Goal: Transaction & Acquisition: Purchase product/service

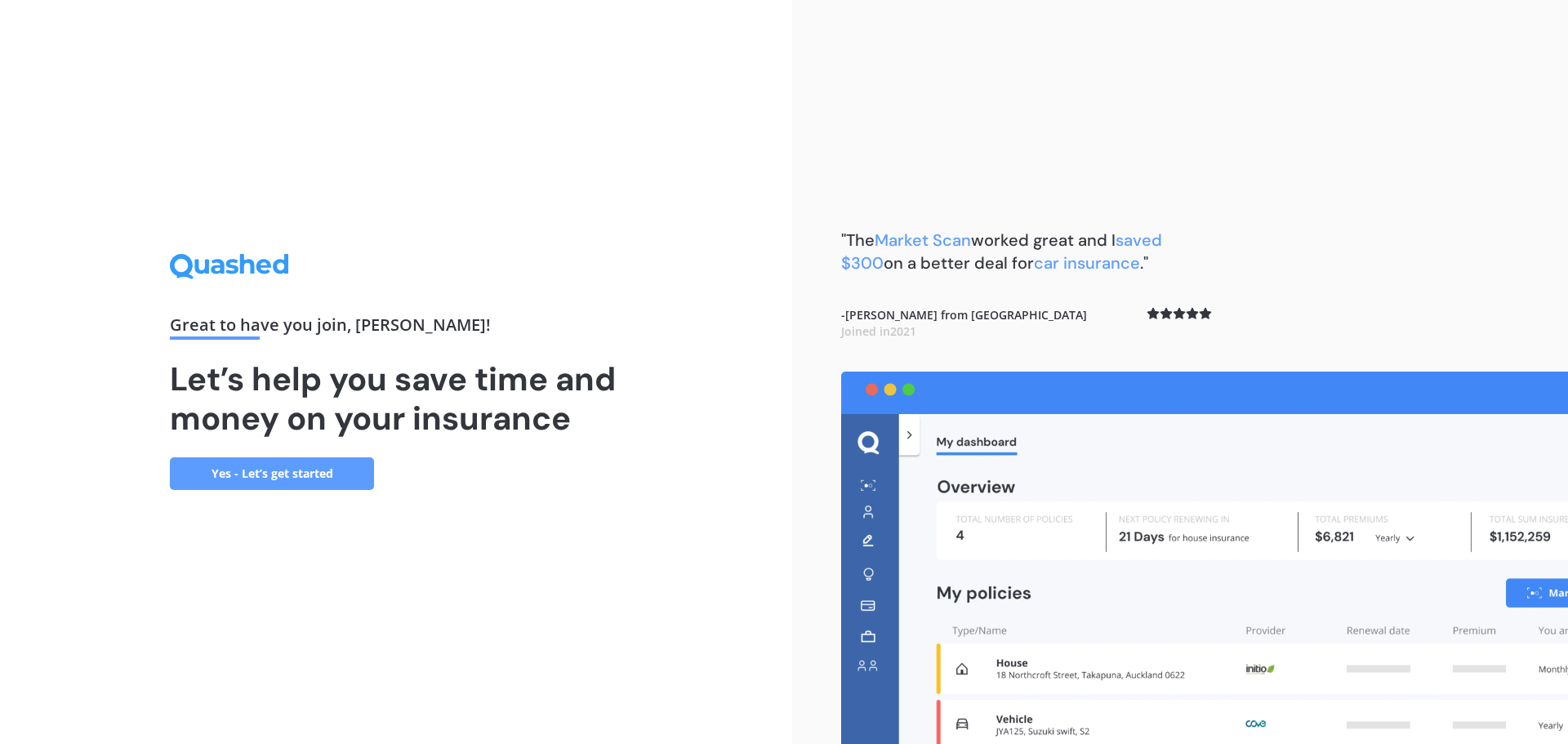
click at [275, 483] on link "Yes - Let’s get started" at bounding box center [272, 473] width 204 height 33
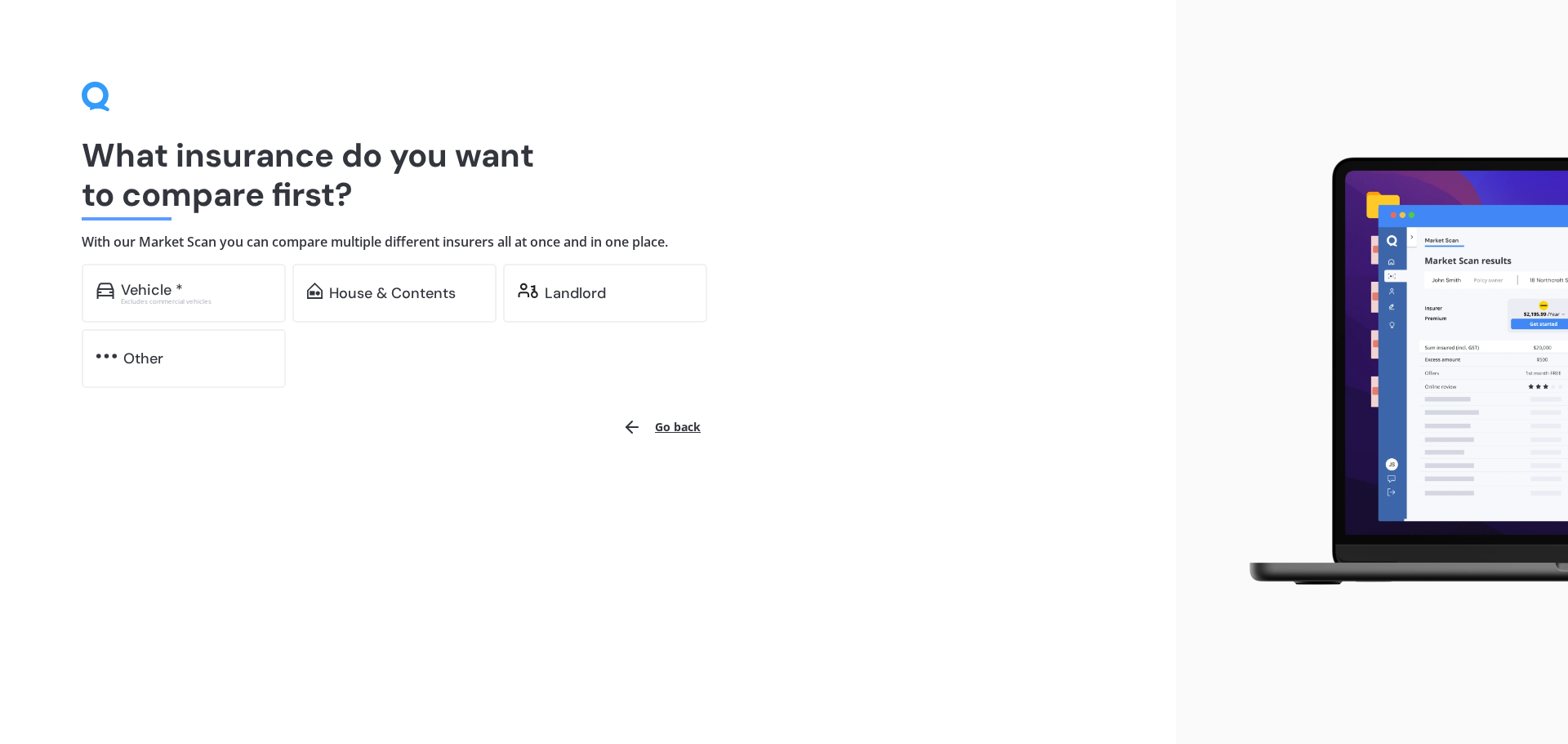
click at [723, 270] on div "Vehicle * Excludes commercial vehicles House & Contents Landlord Other" at bounding box center [408, 325] width 654 height 124
click at [670, 286] on div "Landlord" at bounding box center [618, 293] width 148 height 16
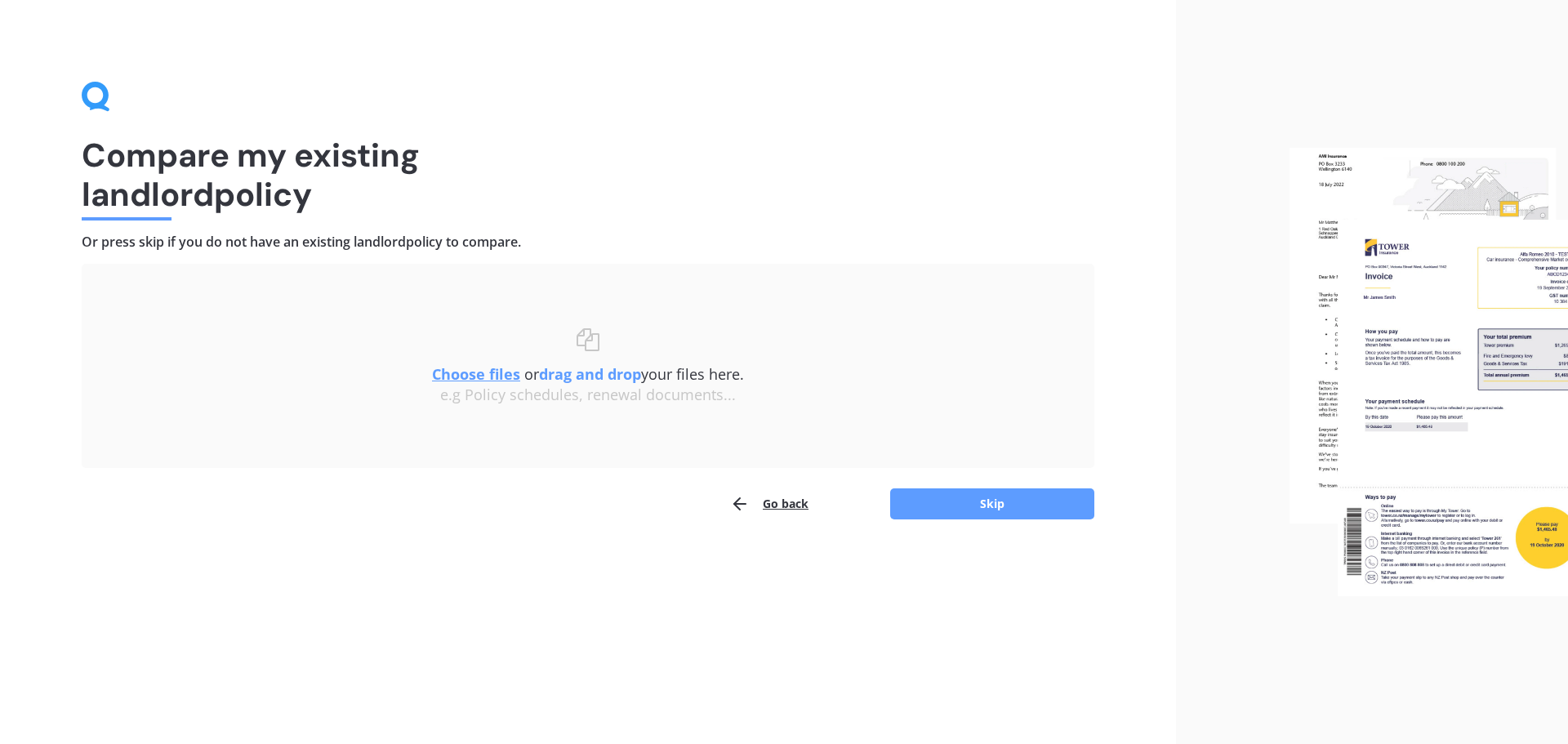
click at [481, 375] on u "Choose files" at bounding box center [476, 373] width 88 height 20
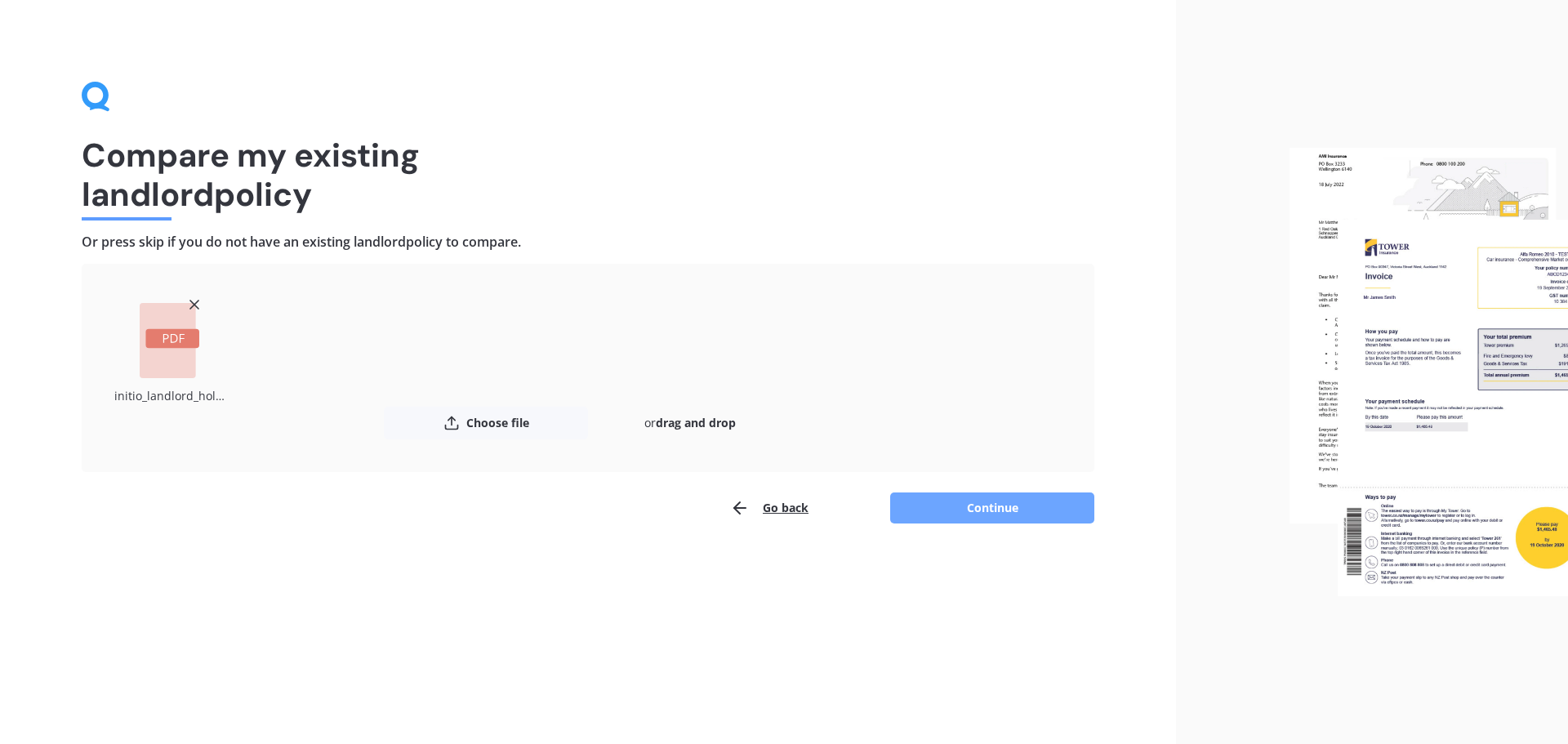
click at [990, 512] on button "Continue" at bounding box center [992, 508] width 204 height 31
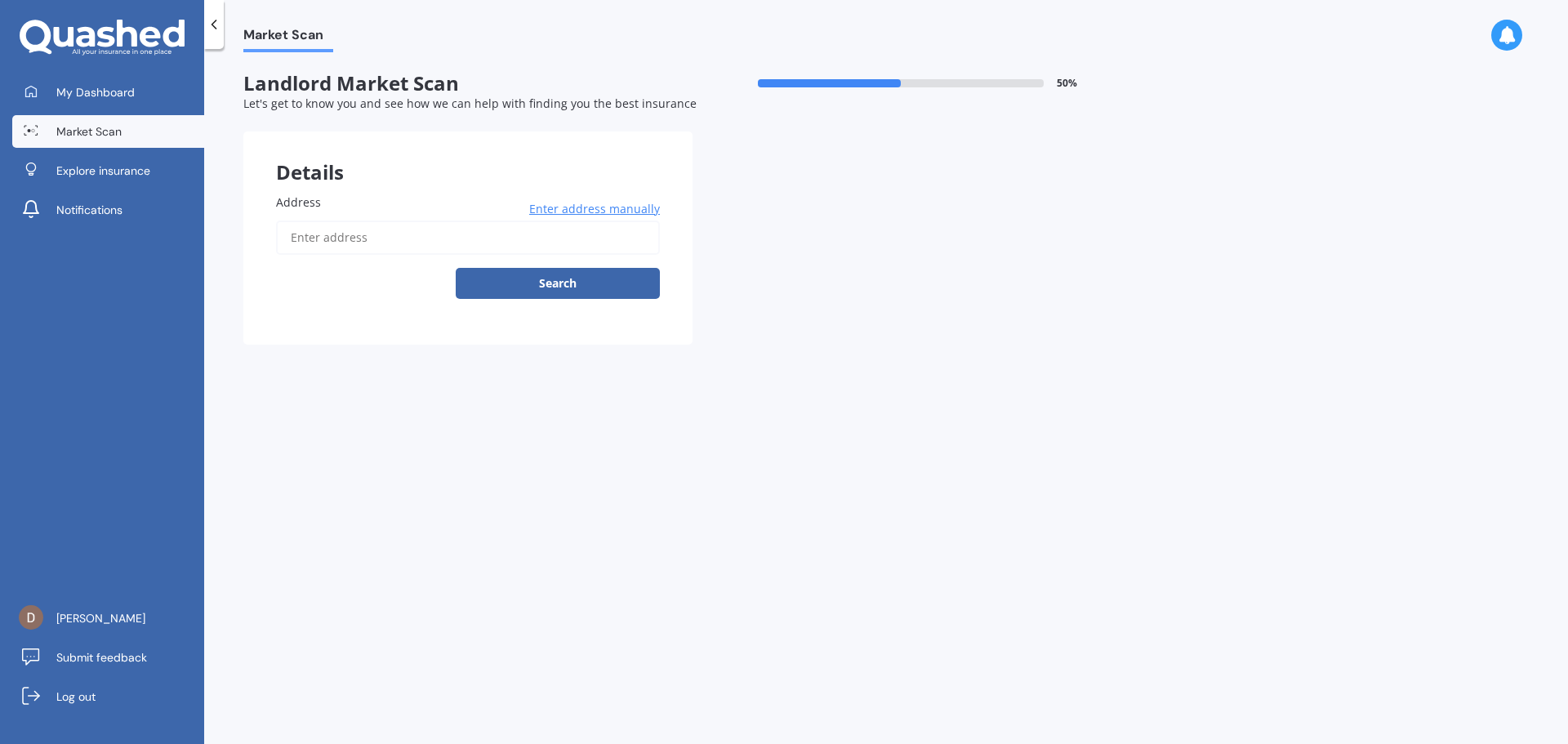
click at [387, 242] on input "Address" at bounding box center [468, 237] width 384 height 34
type input "[STREET_ADDRESS][PERSON_NAME]"
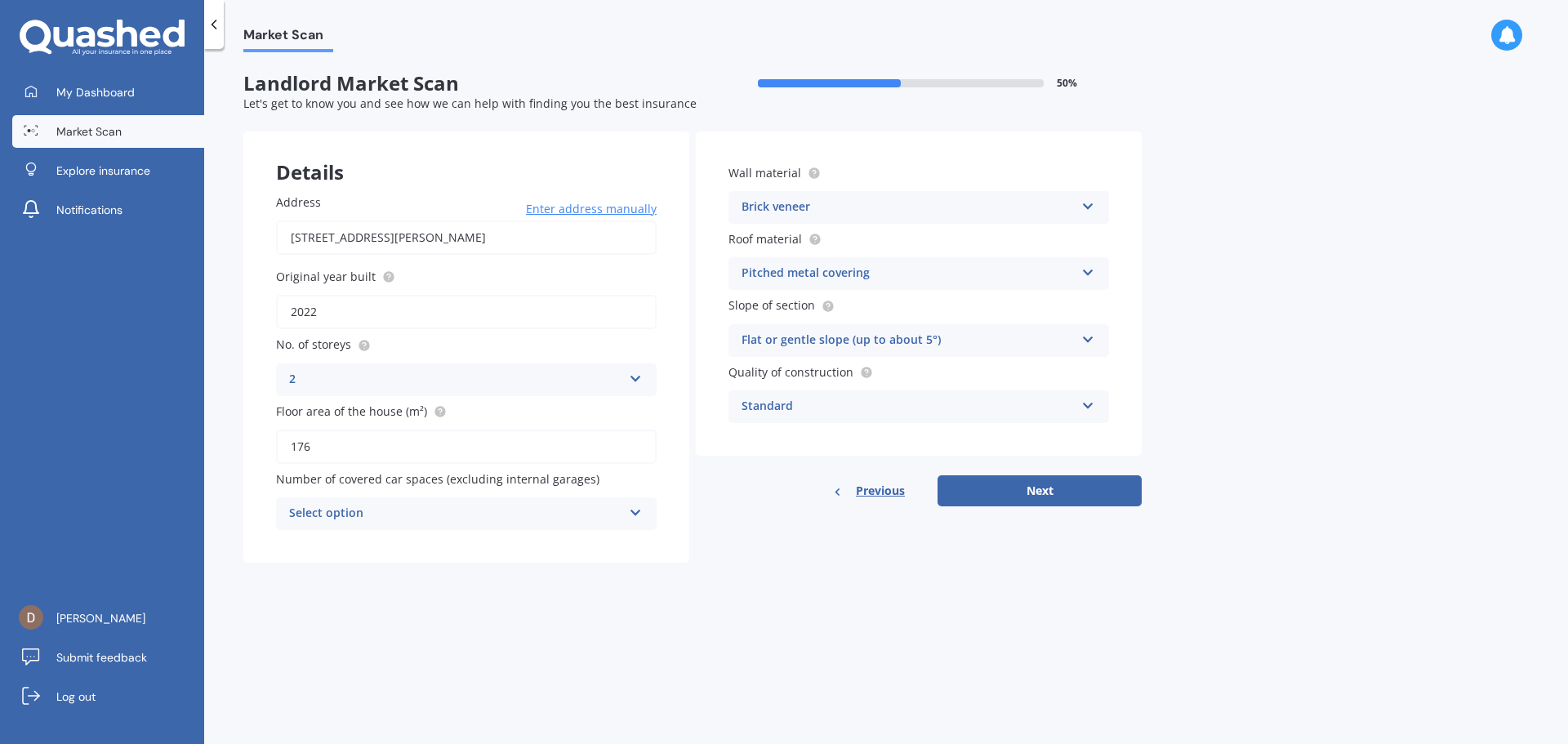
click at [781, 205] on div "Brick veneer" at bounding box center [908, 207] width 333 height 20
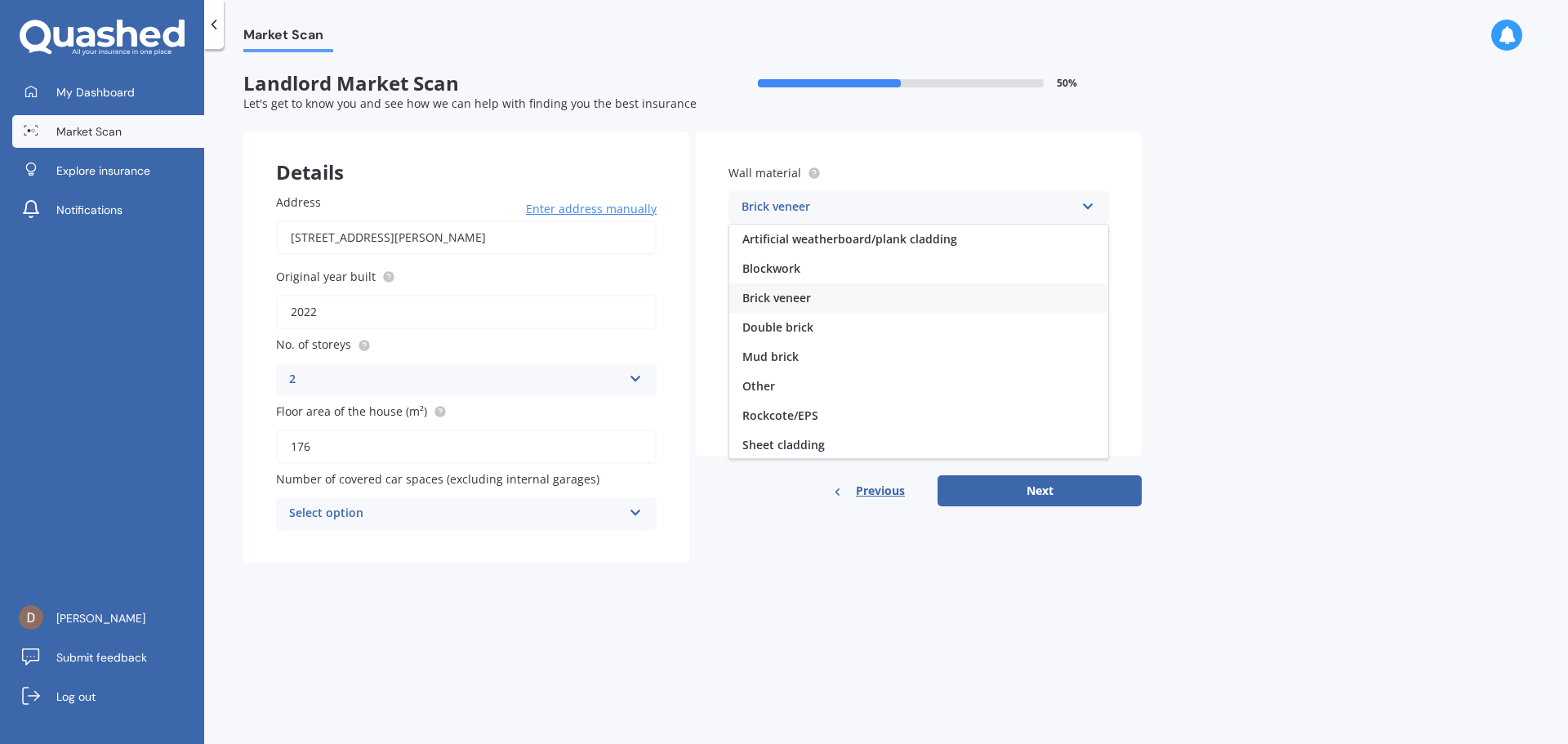
click at [768, 553] on div "Details Address [STREET_ADDRESS][PERSON_NAME] Enter address manually Search Ori…" at bounding box center [692, 347] width 898 height 432
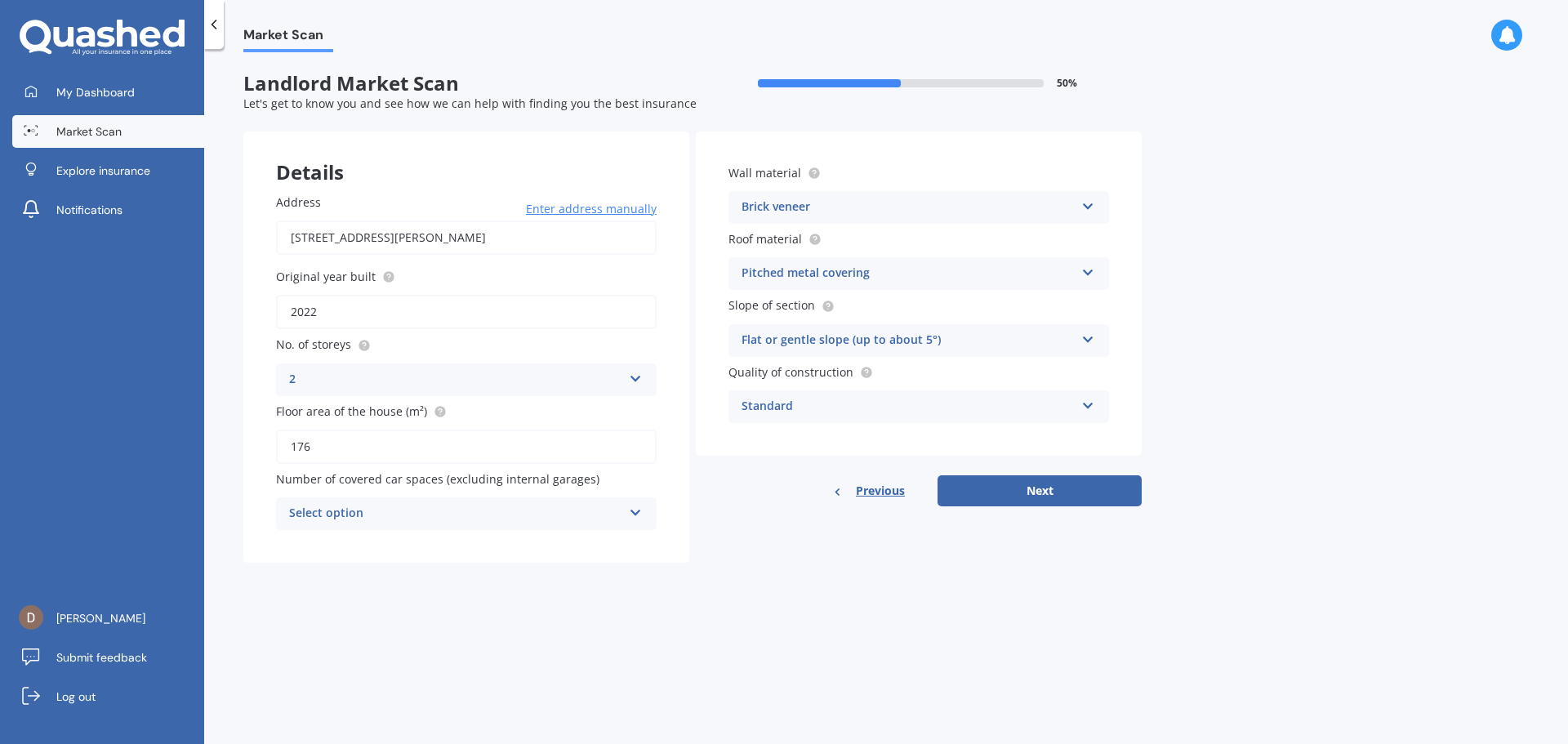
click at [552, 518] on div "Select option" at bounding box center [455, 514] width 333 height 20
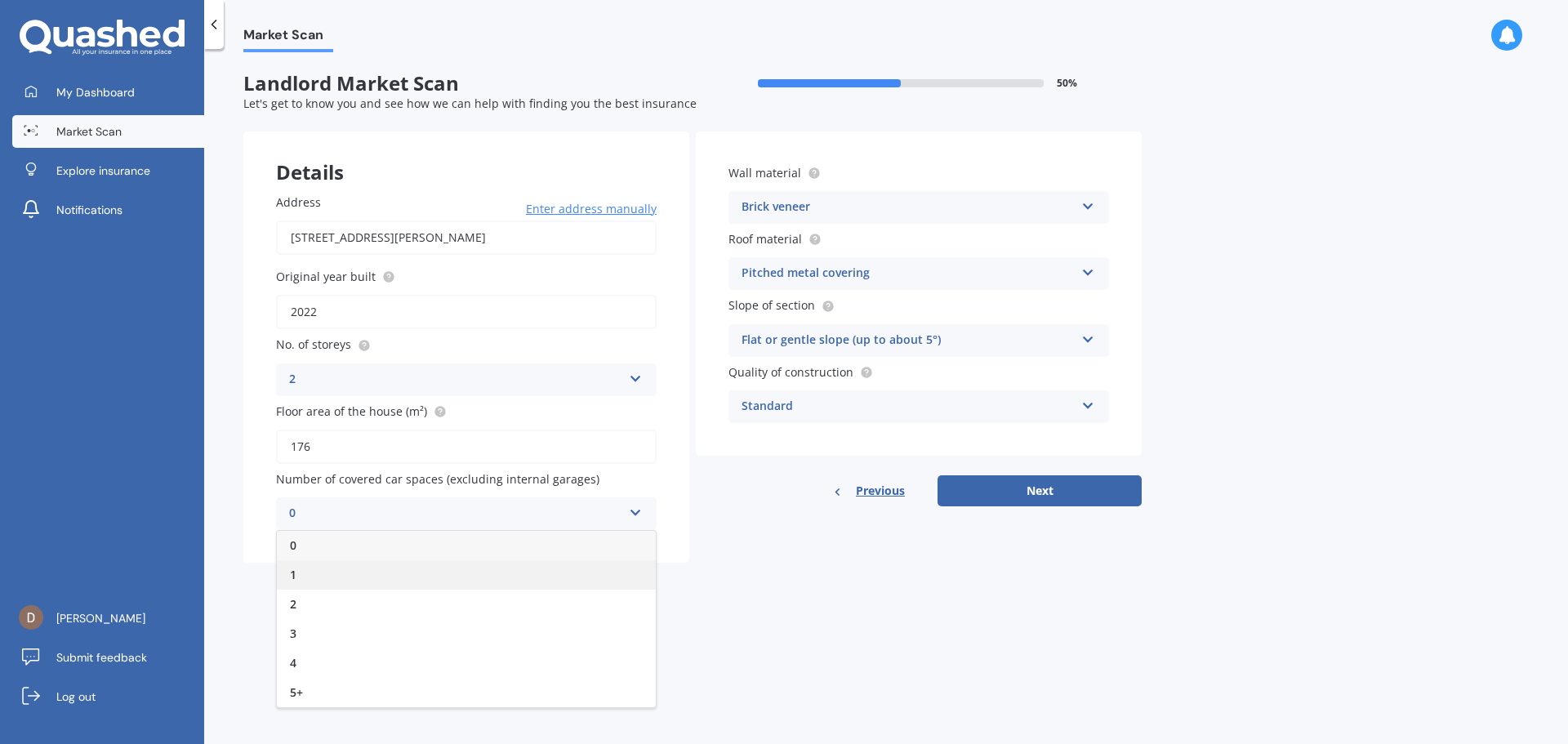
click at [544, 569] on div "1" at bounding box center [466, 575] width 379 height 29
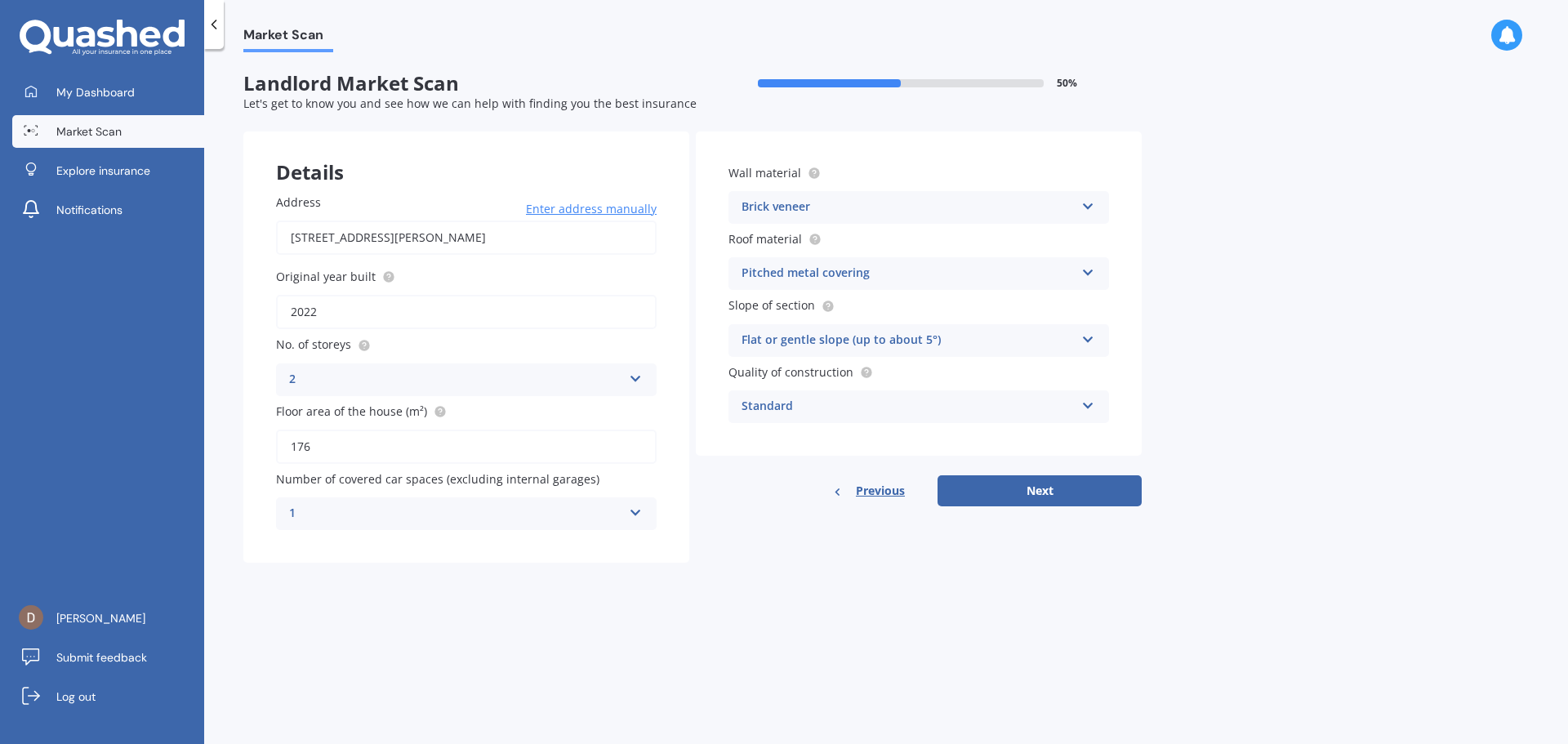
click at [651, 568] on form "Landlord Market Scan 50 % Let's get to know you and see how we can help with fi…" at bounding box center [692, 324] width 898 height 504
click at [726, 610] on div "Market Scan Landlord Market Scan 50 % Let's get to know you and see how we can …" at bounding box center [886, 400] width 1364 height 695
click at [1020, 512] on div "Details Address [STREET_ADDRESS][PERSON_NAME] Enter address manually Search Ori…" at bounding box center [692, 347] width 898 height 432
click at [1034, 484] on button "Next" at bounding box center [1039, 490] width 204 height 31
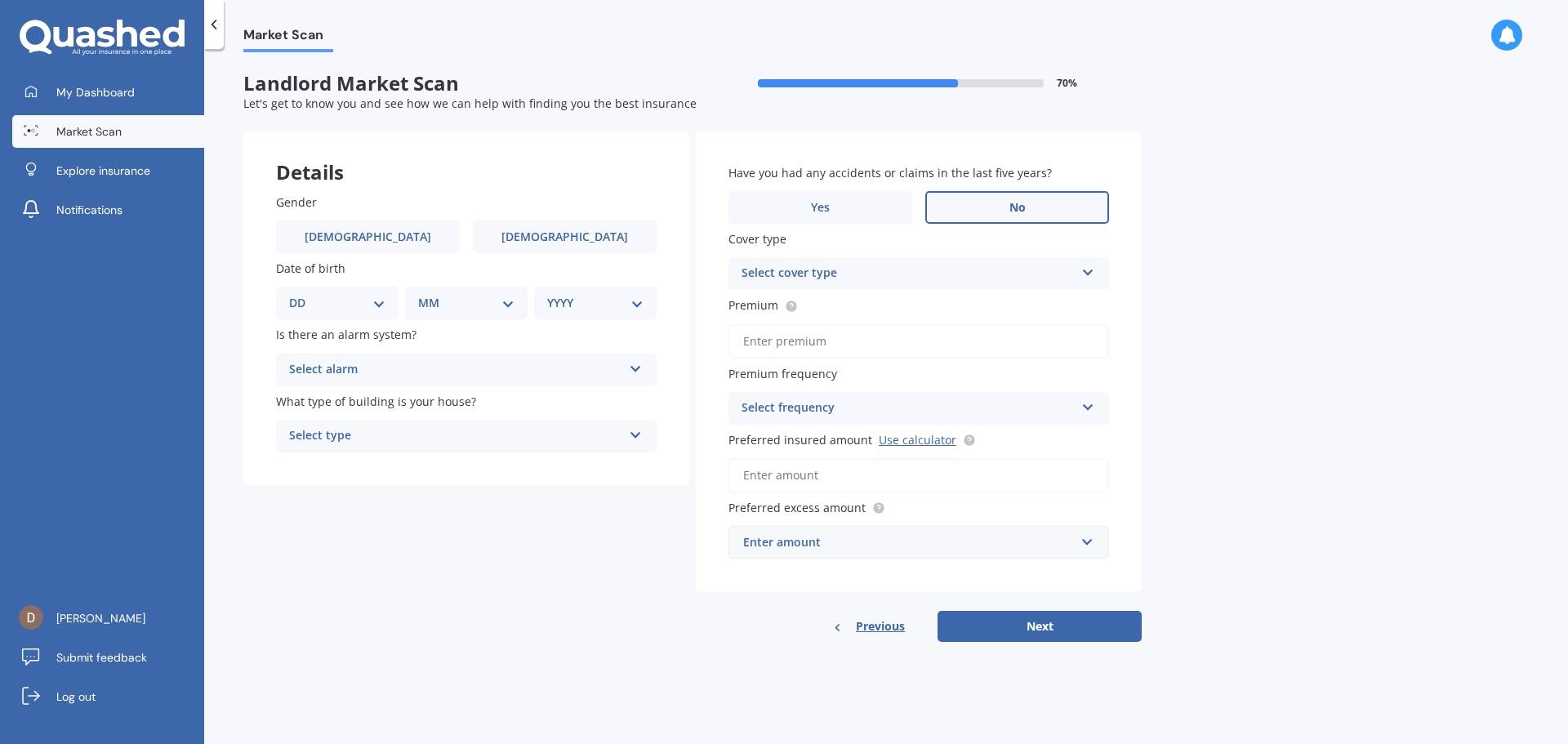
click at [989, 201] on label "No" at bounding box center [1017, 207] width 183 height 33
click at [0, 0] on input "No" at bounding box center [0, 0] width 0 height 0
click at [885, 263] on div "Select cover type" at bounding box center [908, 273] width 333 height 20
click at [854, 303] on div "High" at bounding box center [918, 305] width 379 height 29
click at [874, 261] on div "High High" at bounding box center [919, 274] width 381 height 33
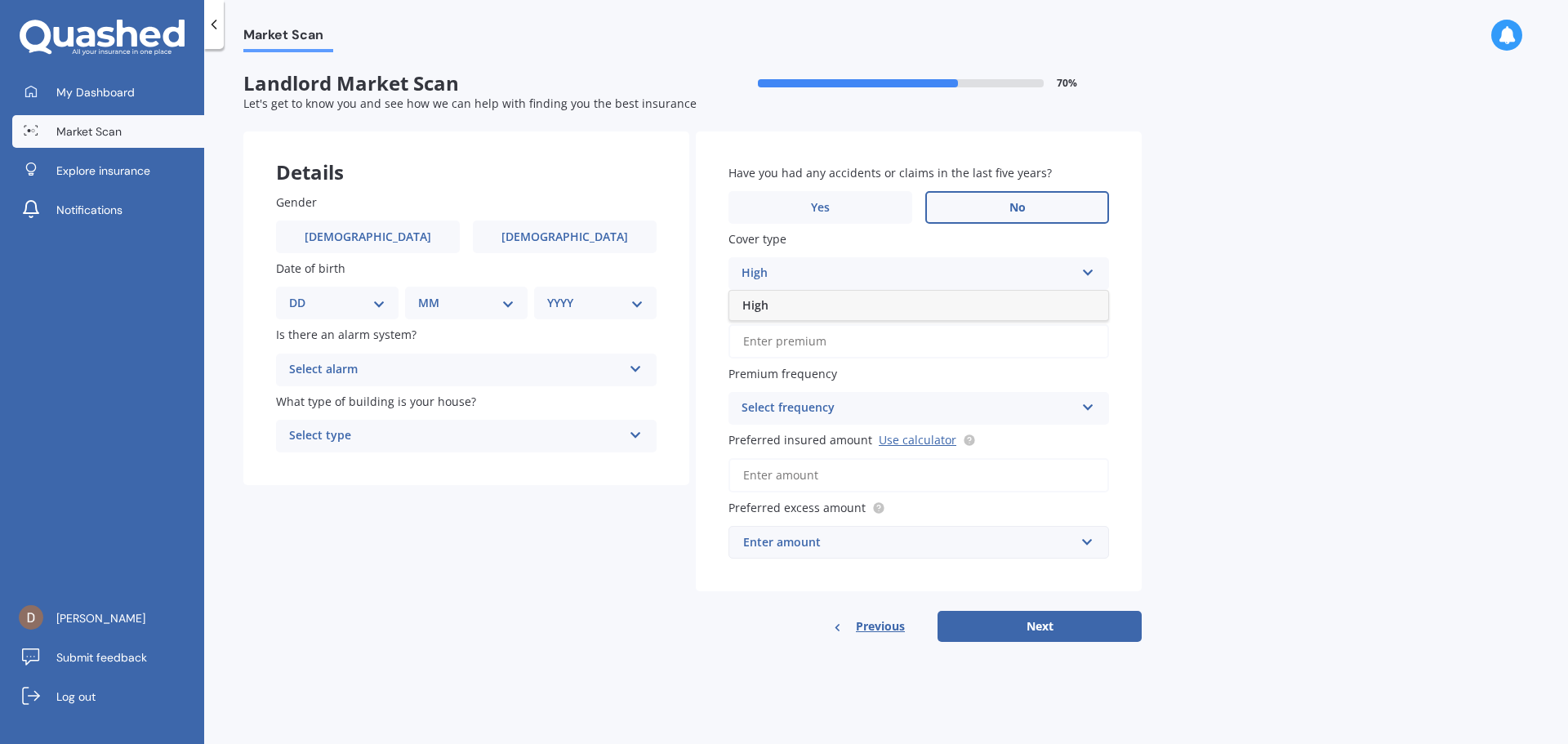
click at [853, 301] on div "High" at bounding box center [918, 305] width 379 height 29
click at [871, 263] on div "High" at bounding box center [908, 273] width 333 height 20
click at [911, 351] on input "Premium" at bounding box center [919, 341] width 381 height 34
drag, startPoint x: 419, startPoint y: 244, endPoint x: 355, endPoint y: 277, distance: 72.0
click at [418, 244] on label "[DEMOGRAPHIC_DATA]" at bounding box center [368, 236] width 183 height 33
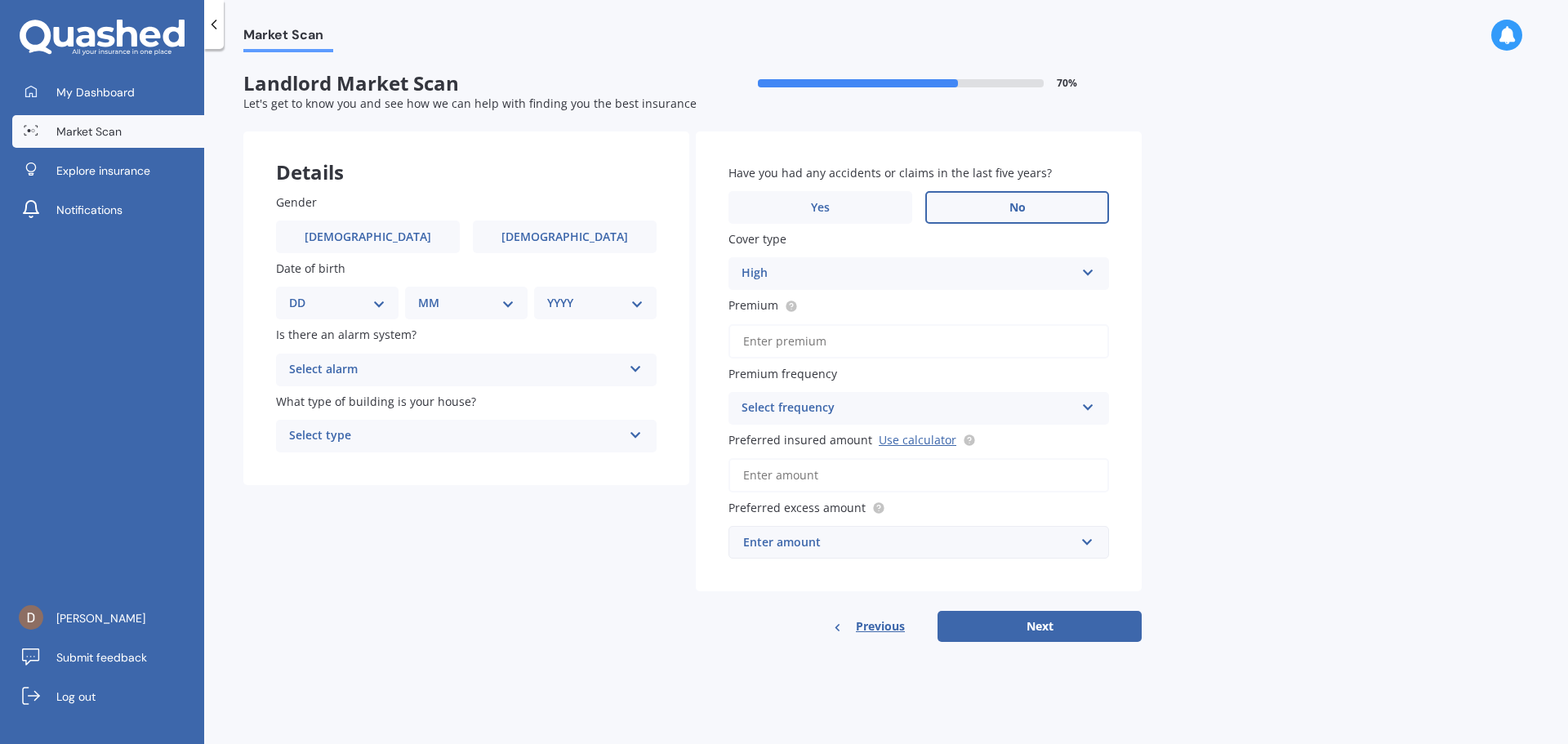
click at [0, 0] on input "[DEMOGRAPHIC_DATA]" at bounding box center [0, 0] width 0 height 0
click at [320, 303] on select "DD 01 02 03 04 05 06 07 08 09 10 11 12 13 14 15 16 17 18 19 20 21 22 23 24 25 2…" at bounding box center [337, 303] width 96 height 18
click at [302, 294] on select "DD 01 02 03 04 05 06 07 08 09 10 11 12 13 14 15 16 17 18 19 20 21 22 23 24 25 2…" at bounding box center [337, 303] width 96 height 18
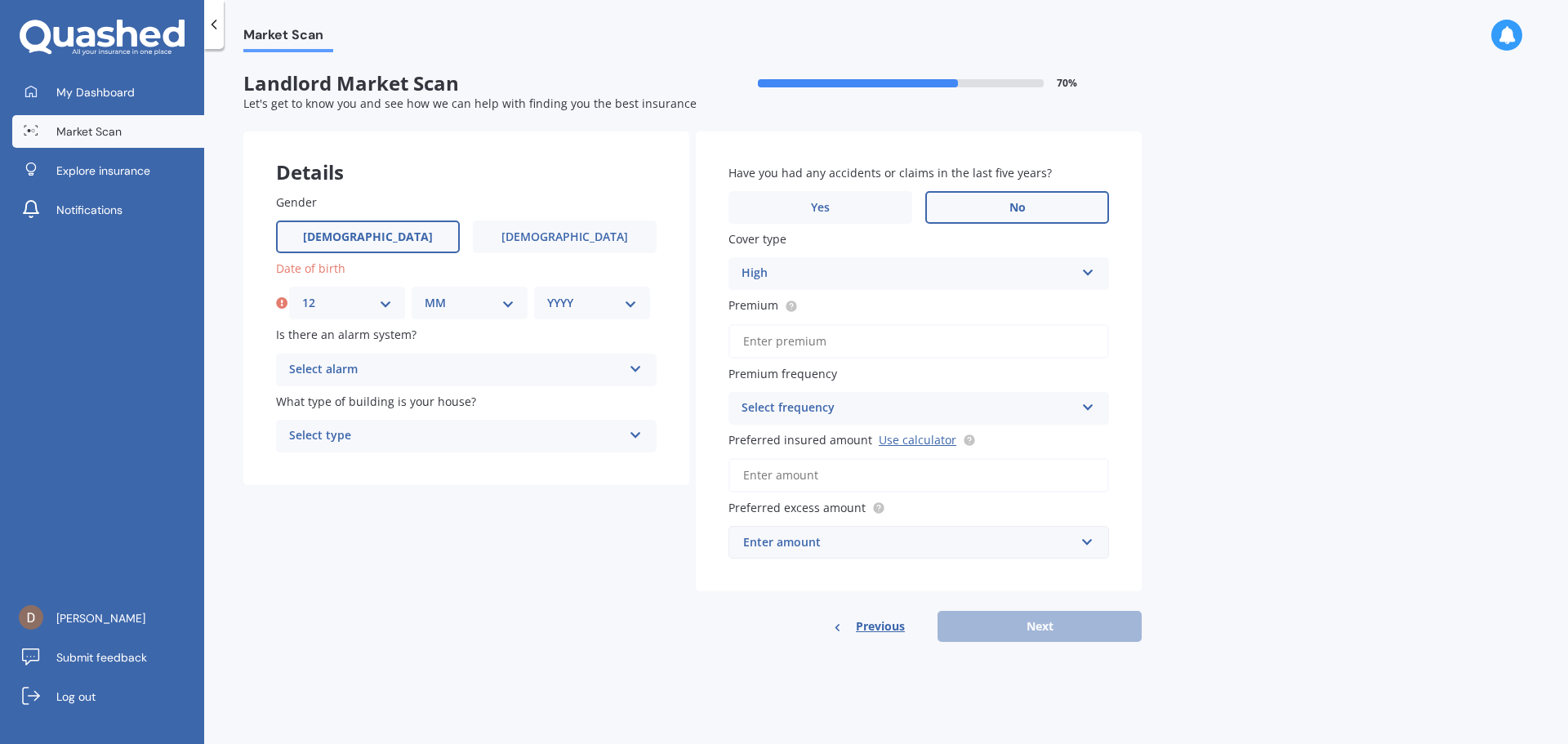
click at [320, 301] on select "DD 01 02 03 04 05 06 07 08 09 10 11 12 13 14 15 16 17 18 19 20 21 22 23 24 25 2…" at bounding box center [347, 303] width 90 height 18
select select "11"
click at [302, 294] on select "DD 01 02 03 04 05 06 07 08 09 10 11 12 13 14 15 16 17 18 19 20 21 22 23 24 25 2…" at bounding box center [347, 303] width 90 height 18
click at [481, 293] on div "MM 01 02 03 04 05 06 07 08 09 10 11 12" at bounding box center [469, 303] width 116 height 33
click at [487, 308] on select "MM 01 02 03 04 05 06 07 08 09 10 11 12" at bounding box center [470, 303] width 90 height 18
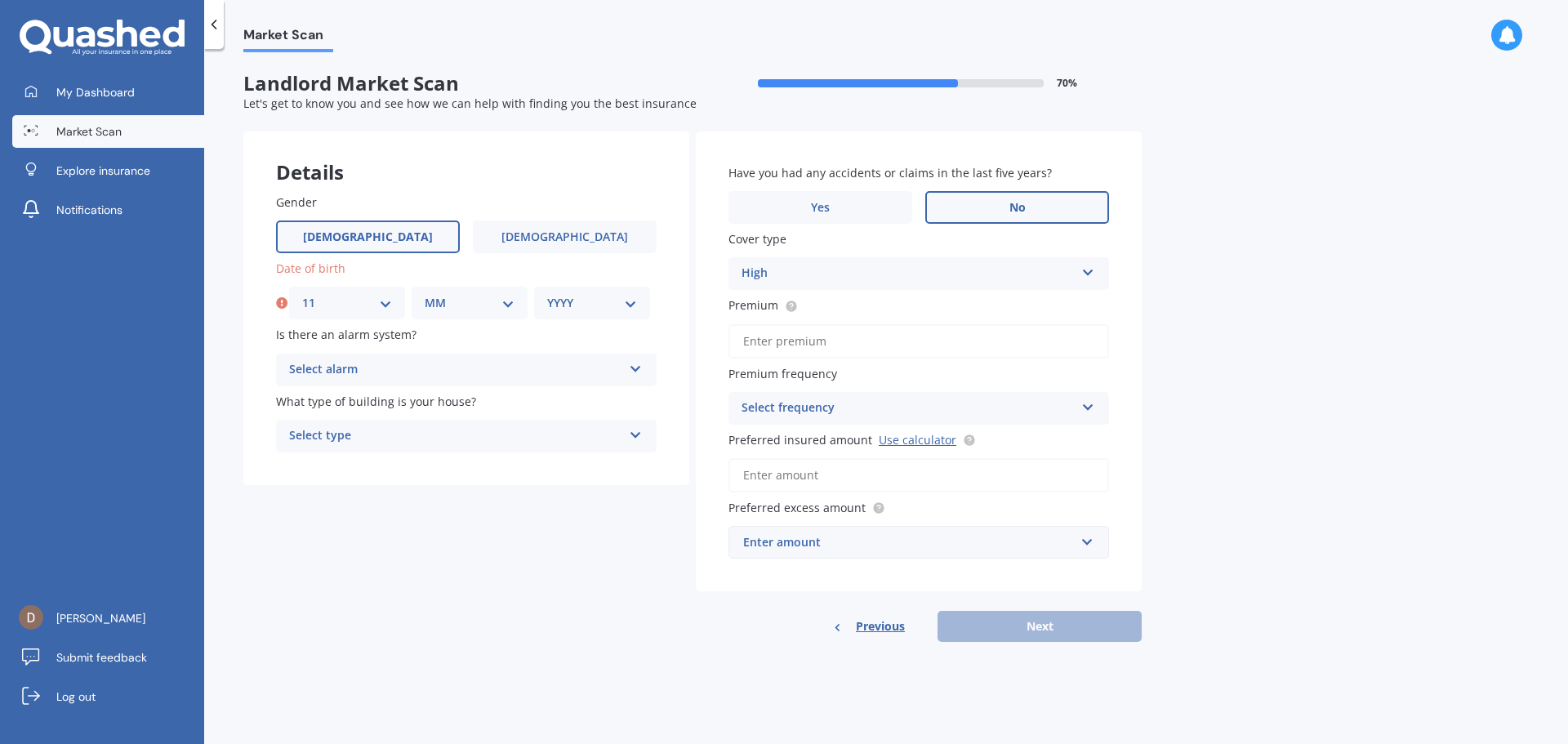
select select "12"
click at [425, 294] on select "MM 01 02 03 04 05 06 07 08 09 10 11 12" at bounding box center [470, 303] width 90 height 18
click at [589, 291] on div "YYYY 2009 2008 2007 2006 2005 2004 2003 2002 2001 2000 1999 1998 1997 1996 1995…" at bounding box center [592, 303] width 116 height 33
click at [585, 301] on select "YYYY 2009 2008 2007 2006 2005 2004 2003 2002 2001 2000 1999 1998 1997 1996 1995…" at bounding box center [593, 303] width 90 height 18
select select "1989"
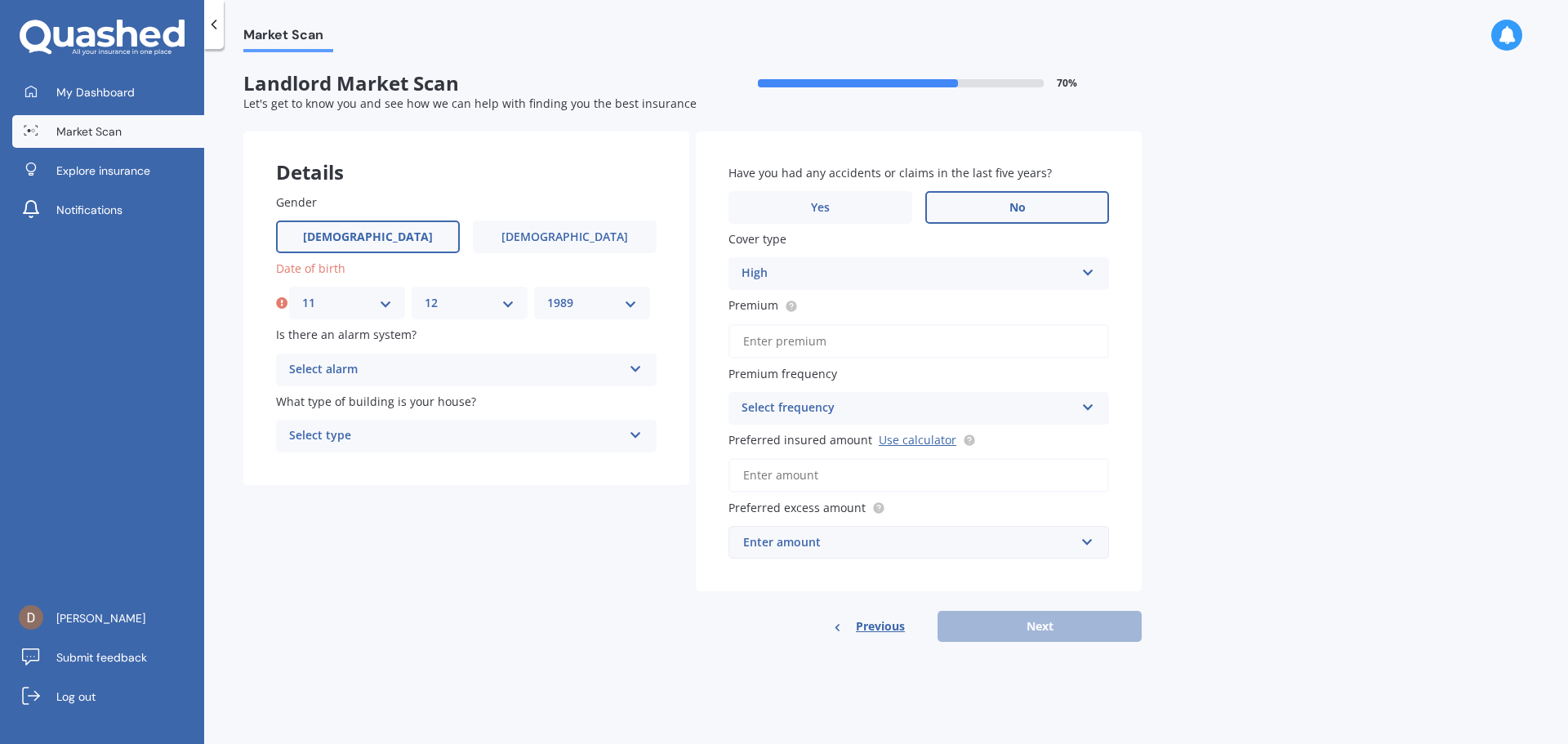
click at [547, 294] on select "YYYY 2009 2008 2007 2006 2005 2004 2003 2002 2001 2000 1999 1998 1997 1996 1995…" at bounding box center [593, 303] width 90 height 18
click at [516, 655] on div "Market Scan Landlord Market Scan 70 % Let's get to know you and see how we can …" at bounding box center [886, 400] width 1364 height 695
click at [384, 344] on div "Is there an alarm system? Select alarm Yes, monitored Yes, not monitored No" at bounding box center [467, 355] width 381 height 59
click at [363, 375] on div "Select alarm" at bounding box center [455, 370] width 333 height 20
click at [436, 435] on div "Yes, not monitored" at bounding box center [466, 431] width 379 height 29
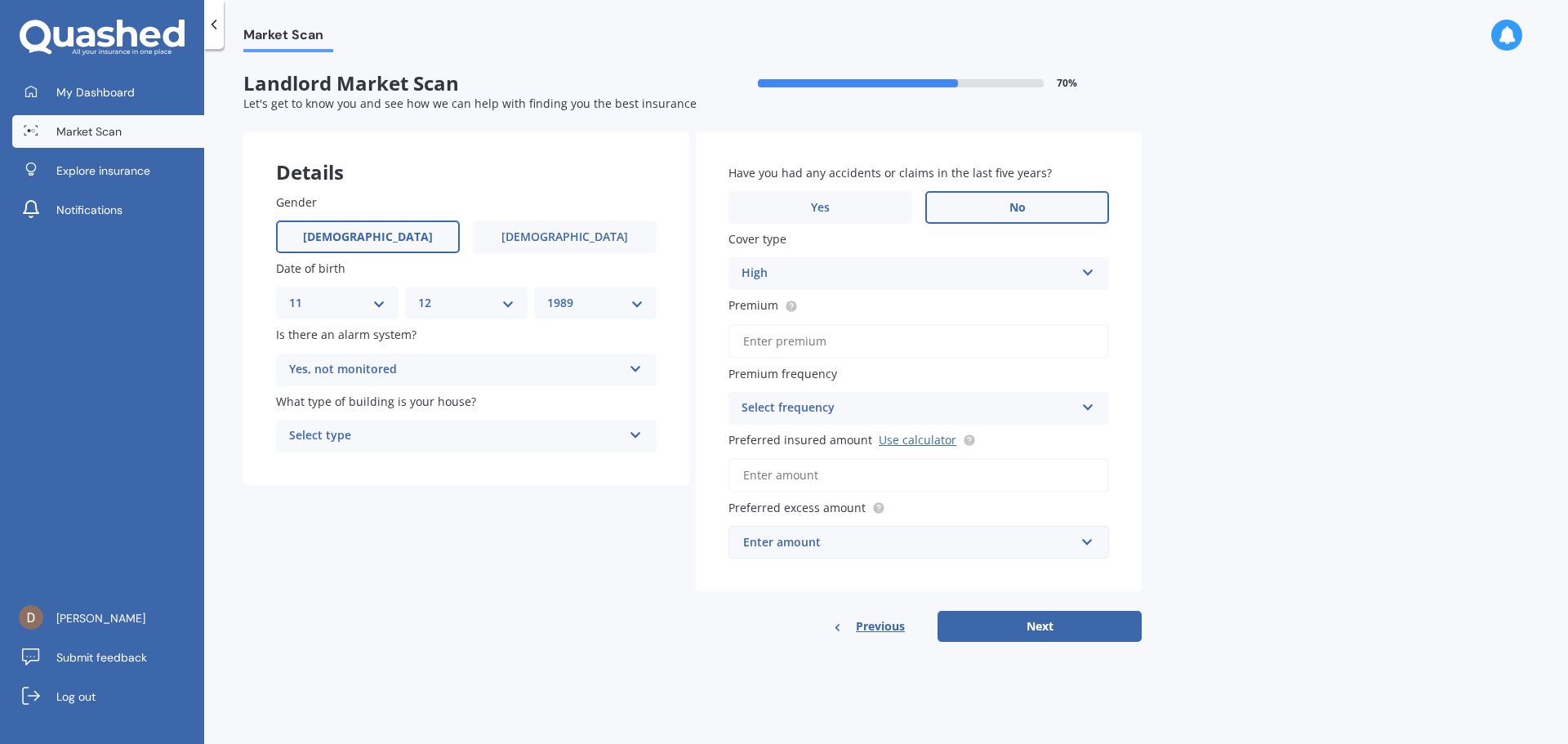
click at [387, 506] on div "Details Gender [DEMOGRAPHIC_DATA] [DEMOGRAPHIC_DATA] Date of birth DD 01 02 03 …" at bounding box center [692, 388] width 898 height 512
click at [406, 441] on div "Select type" at bounding box center [455, 435] width 333 height 20
click at [466, 471] on div "Freestanding" at bounding box center [466, 467] width 379 height 29
click at [574, 571] on div "Details Gender [DEMOGRAPHIC_DATA] [DEMOGRAPHIC_DATA] Date of birth DD 01 02 03 …" at bounding box center [692, 388] width 898 height 512
click at [821, 540] on div "Enter amount" at bounding box center [909, 542] width 332 height 18
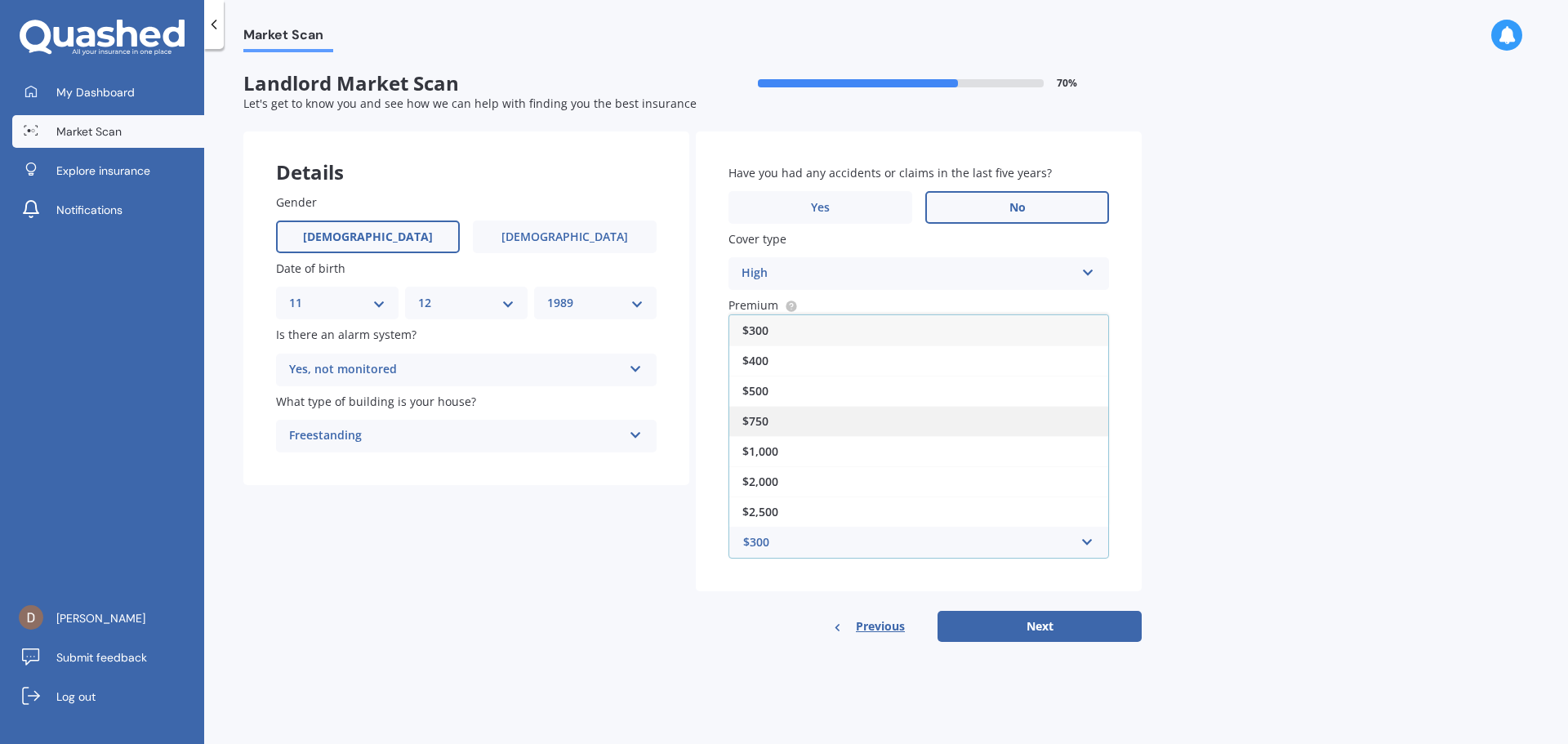
click at [791, 407] on div "$750" at bounding box center [918, 421] width 379 height 30
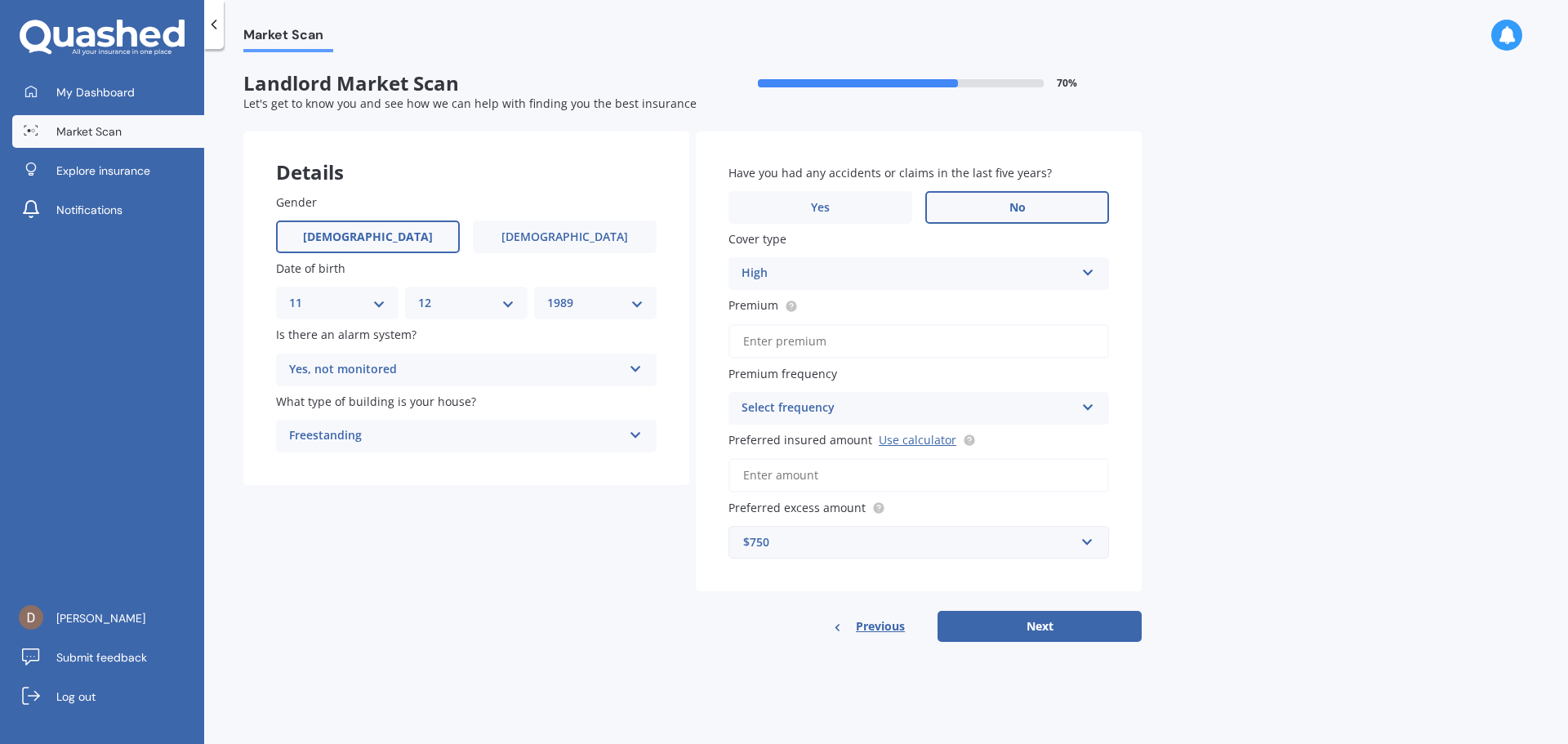
click at [822, 481] on input "Preferred insured amount Use calculator" at bounding box center [919, 475] width 381 height 34
click at [826, 473] on input "Preferred insured amount Use calculator" at bounding box center [919, 475] width 381 height 34
paste input "$640,000"
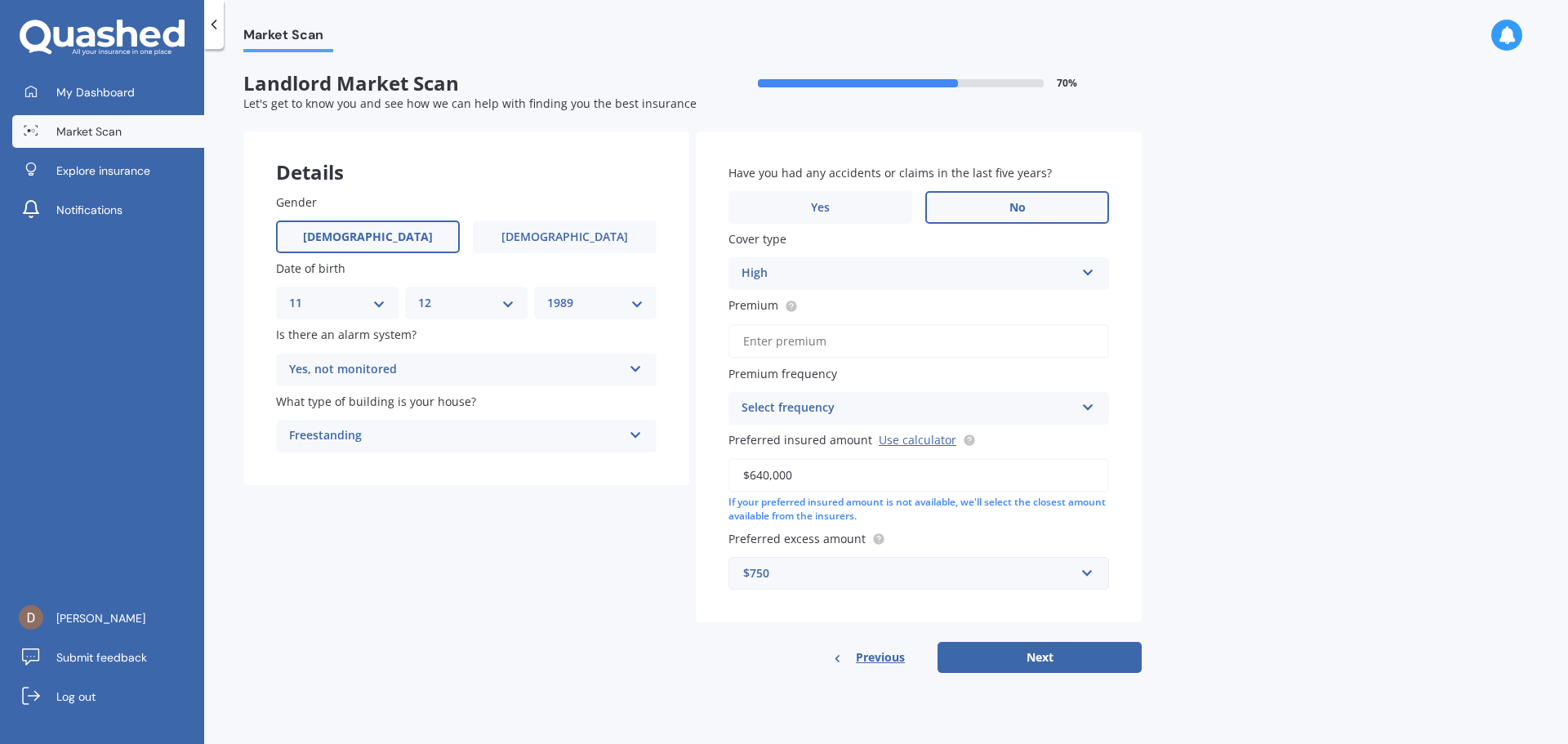
type input "$640,000"
click at [1247, 366] on div "Market Scan Landlord Market Scan 70 % Let's get to know you and see how we can …" at bounding box center [886, 400] width 1364 height 695
click at [1038, 638] on div "Have you had any accidents or claims in the last five years? Yes No Cover type …" at bounding box center [919, 403] width 446 height 542
click at [1032, 648] on button "Next" at bounding box center [1039, 657] width 204 height 31
click at [869, 336] on input "Premium" at bounding box center [919, 341] width 381 height 34
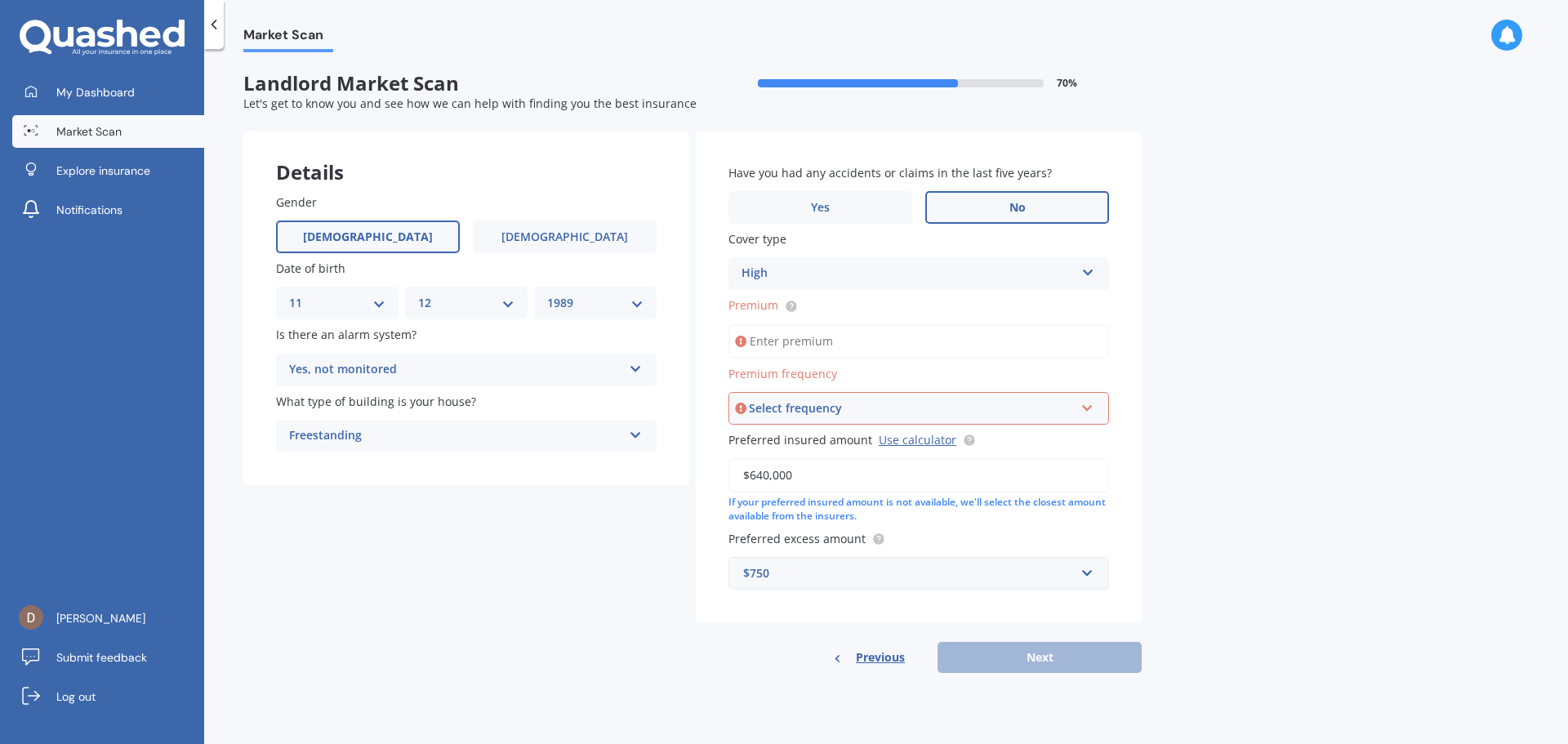
click at [872, 407] on div "Select frequency" at bounding box center [911, 408] width 325 height 18
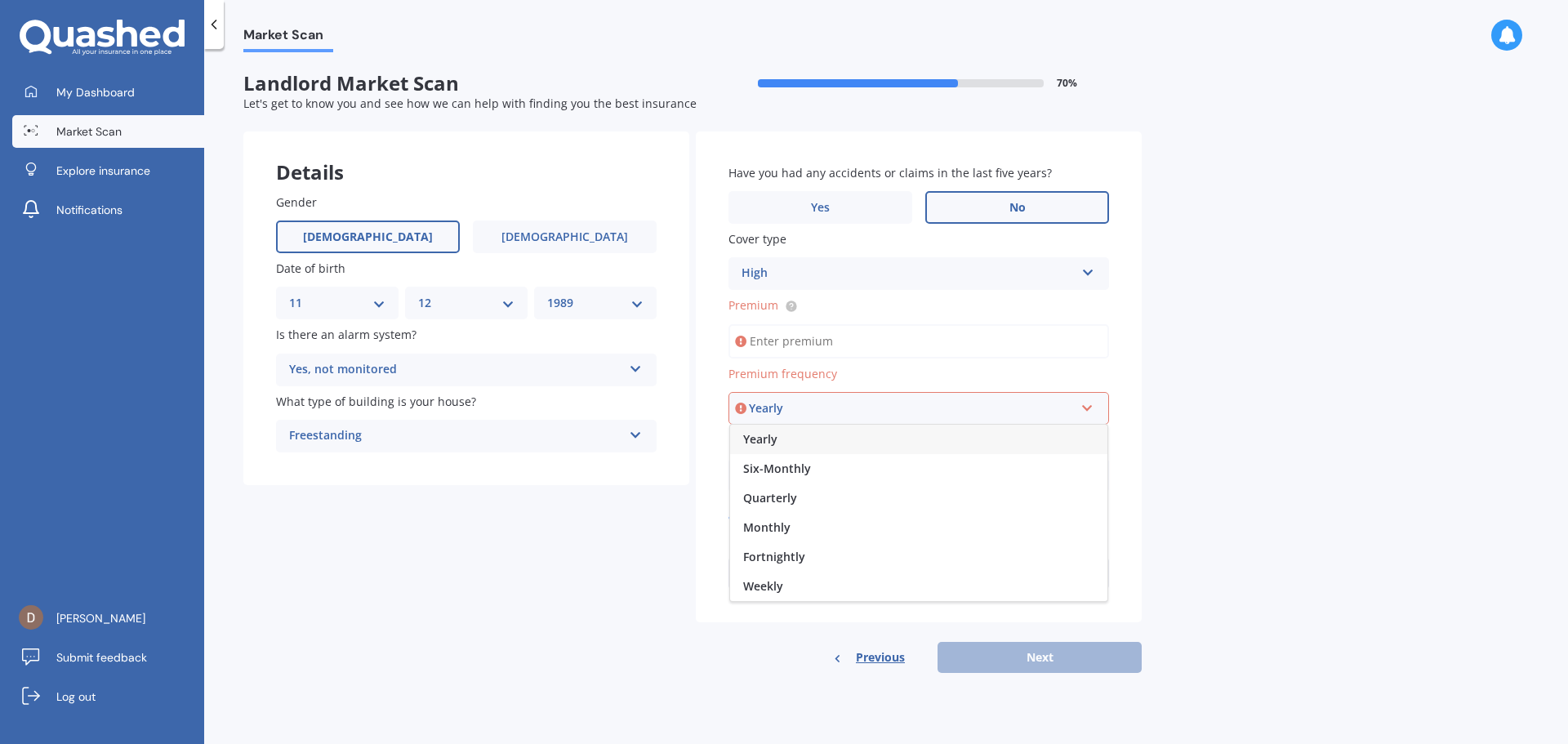
click at [823, 440] on div "Yearly" at bounding box center [918, 439] width 377 height 29
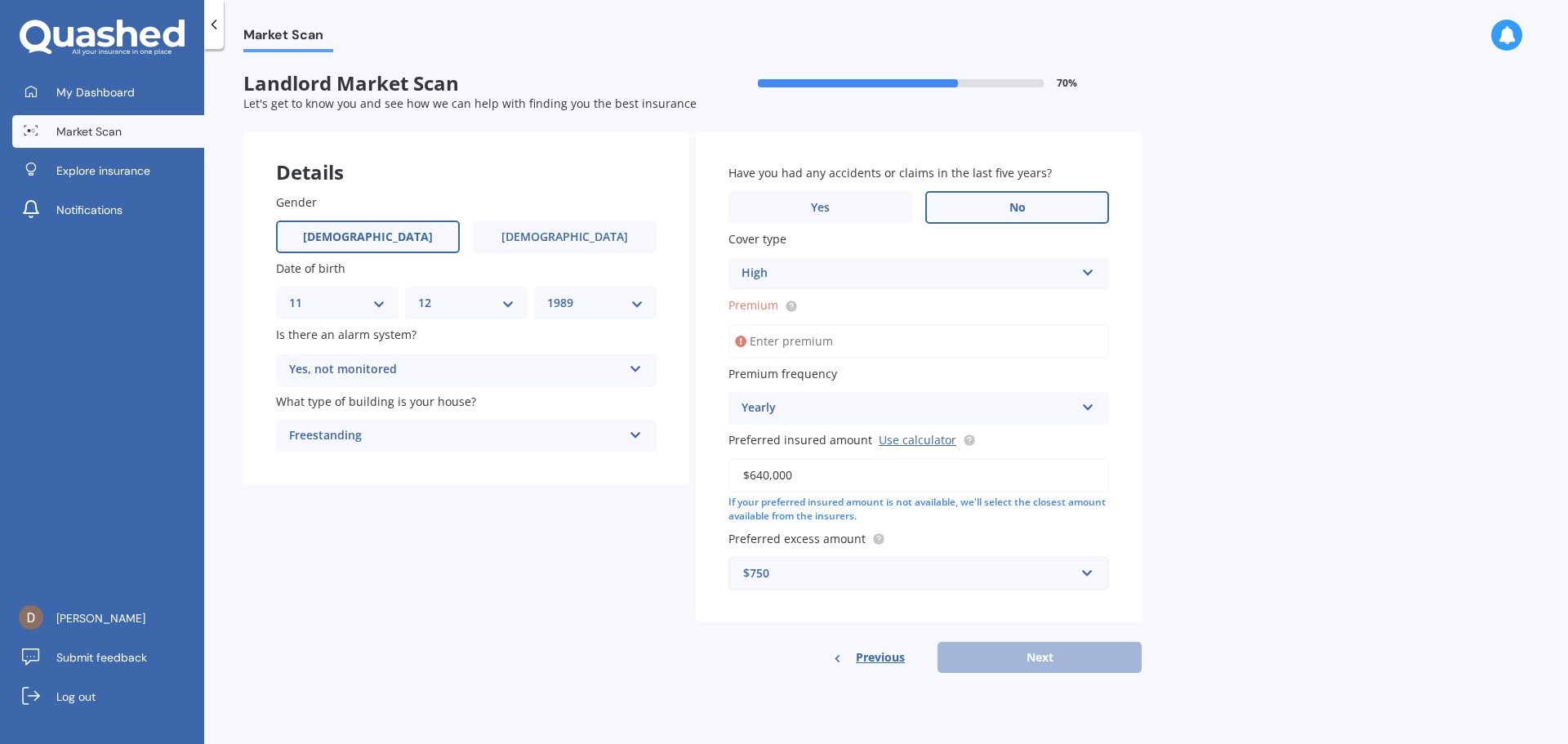
click at [829, 356] on input "Premium" at bounding box center [919, 341] width 381 height 34
click at [1236, 332] on div "Market Scan Landlord Market Scan 70 % Let's get to know you and see how we can …" at bounding box center [886, 400] width 1364 height 695
click at [898, 338] on input "Premium" at bounding box center [919, 341] width 381 height 34
click at [1048, 657] on div "Previous Next" at bounding box center [919, 657] width 446 height 31
click at [931, 342] on input "Premium" at bounding box center [919, 341] width 381 height 34
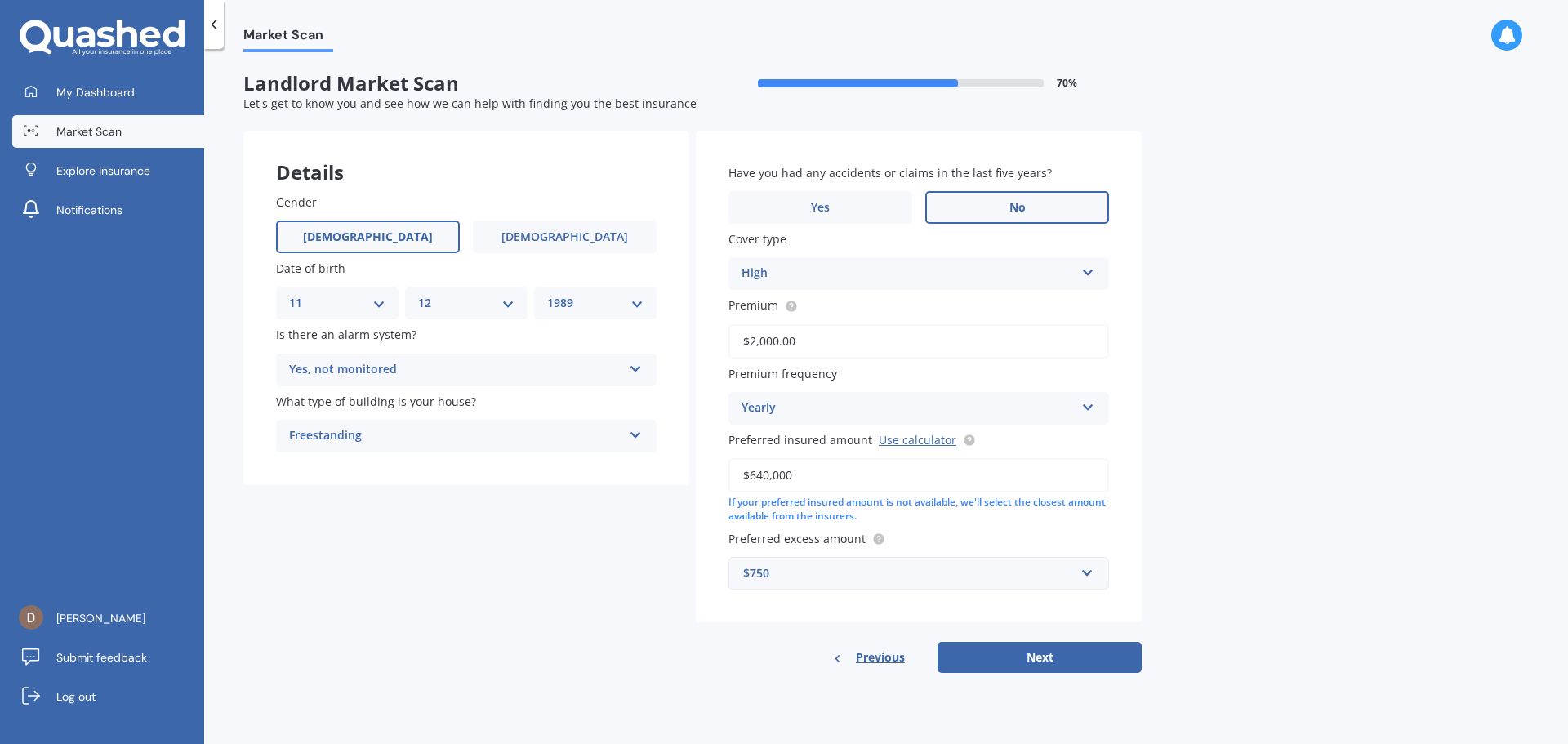
type input "$2,000.00"
click at [1265, 404] on div "Market Scan Landlord Market Scan 70 % Let's get to know you and see how we can …" at bounding box center [886, 400] width 1364 height 695
click at [885, 563] on div "$750 $300 $400 $500 $750 $1,000 $2,000 $2,500" at bounding box center [919, 573] width 381 height 33
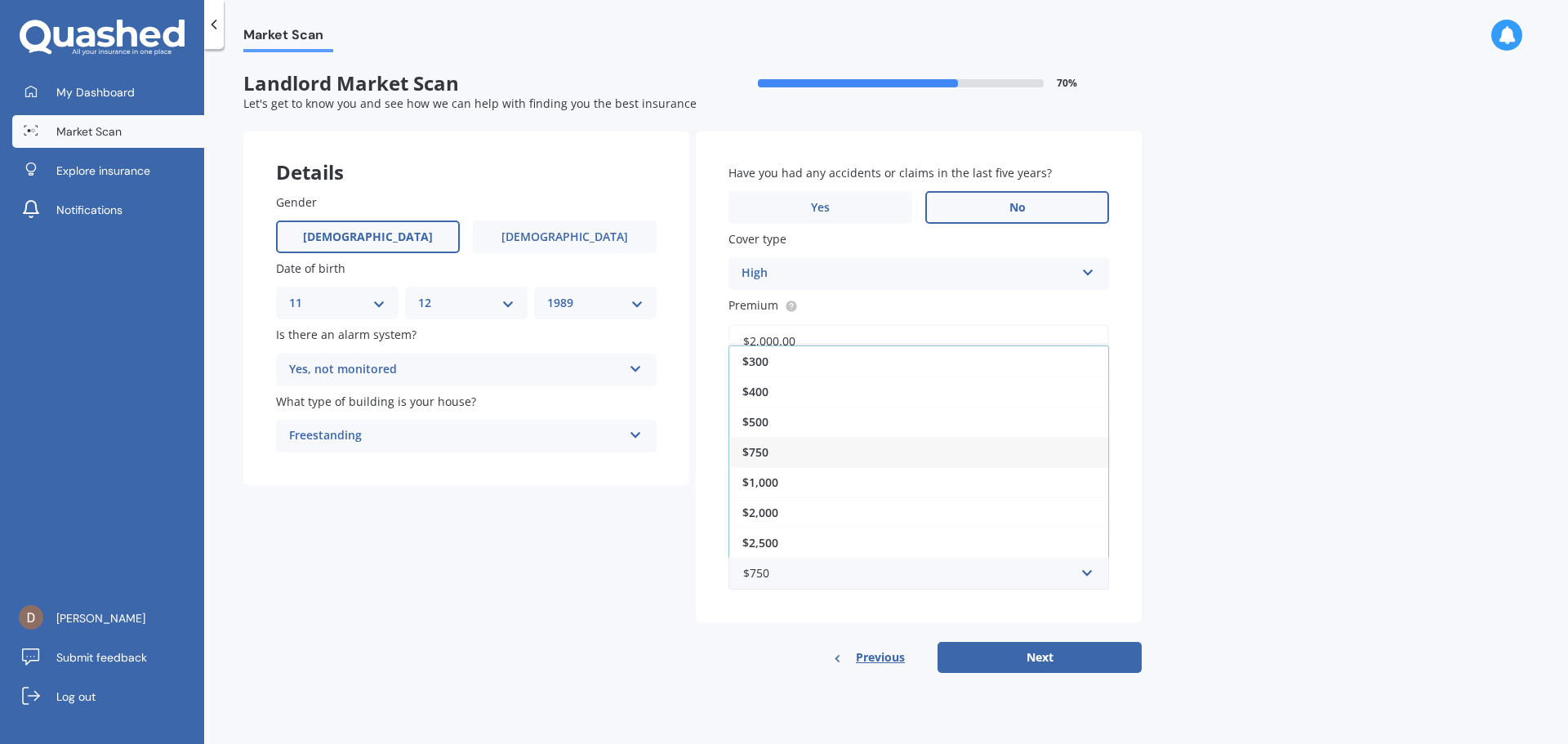
click at [1318, 513] on div "Market Scan Landlord Market Scan 70 % Let's get to know you and see how we can …" at bounding box center [886, 400] width 1364 height 695
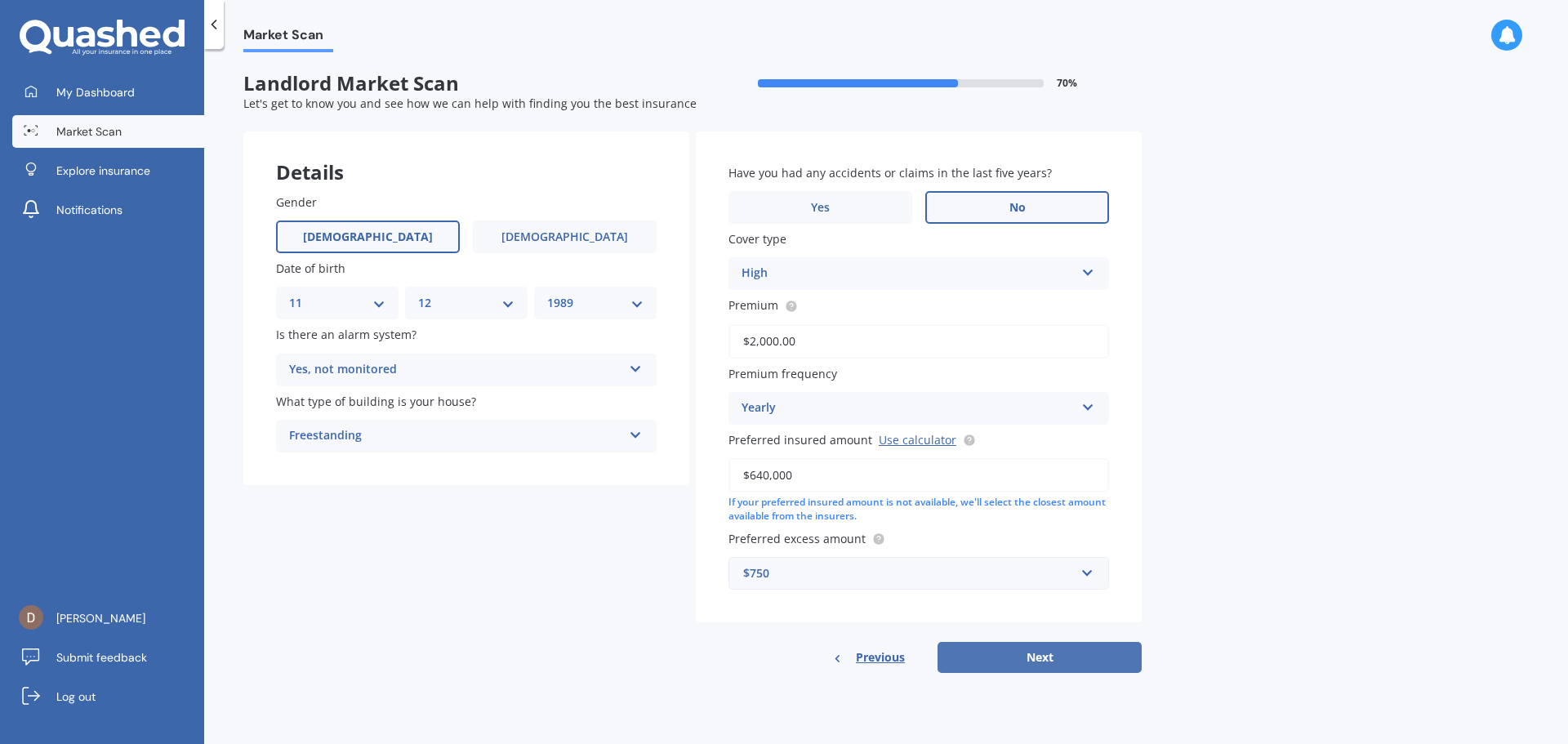
click at [1099, 661] on button "Next" at bounding box center [1039, 657] width 204 height 31
select select "11"
select select "12"
select select "1989"
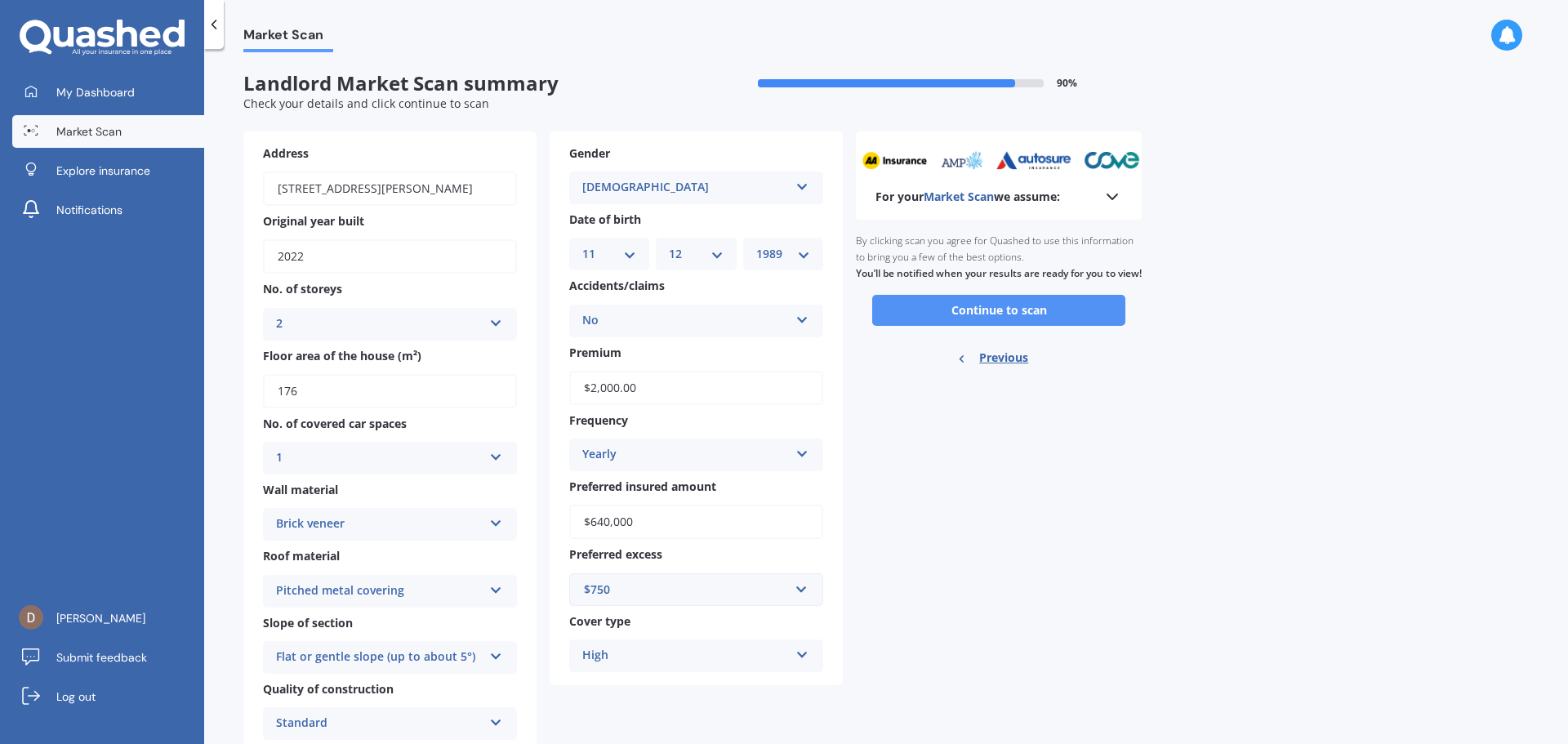
click at [1018, 325] on button "Continue to scan" at bounding box center [998, 309] width 253 height 31
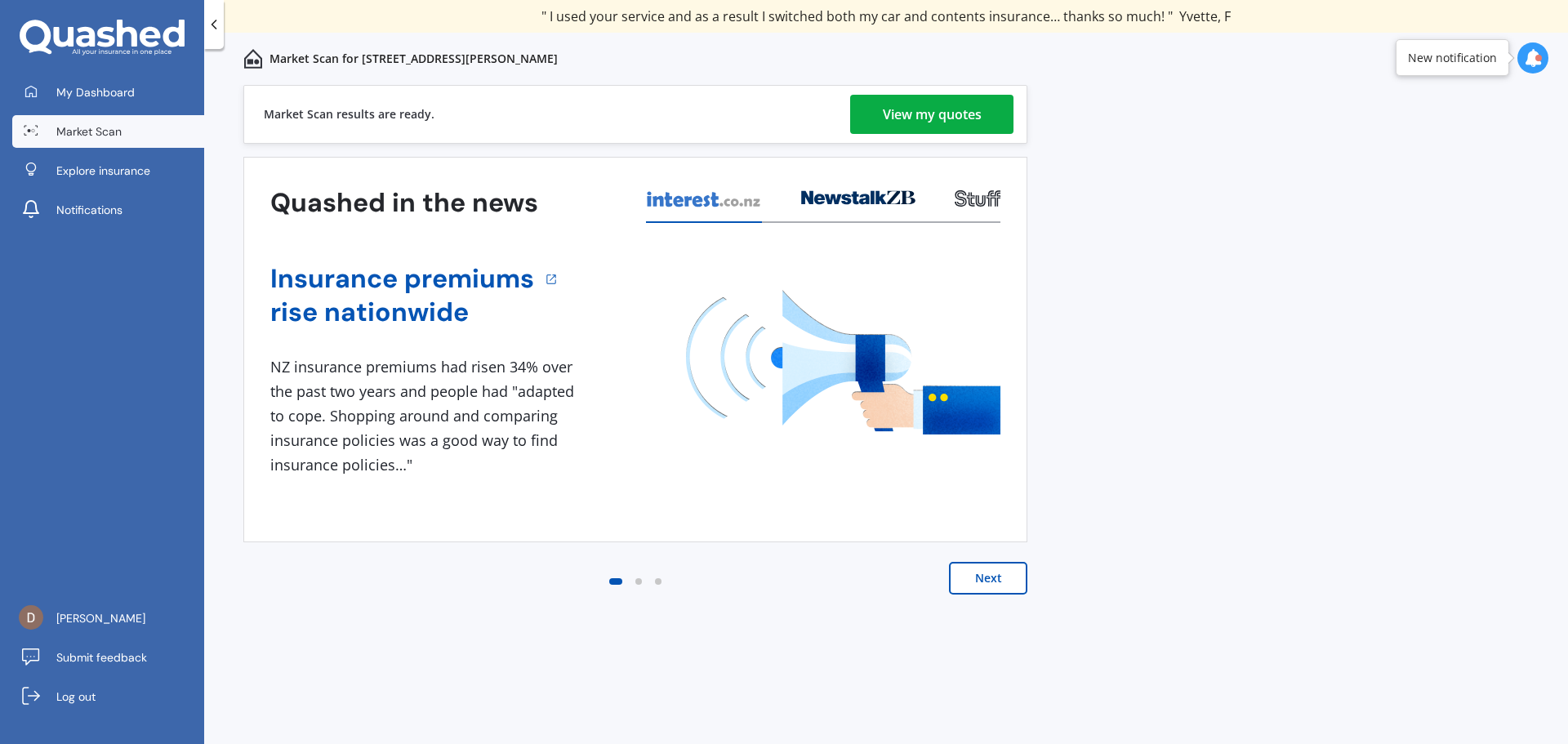
click at [949, 107] on div "View my quotes" at bounding box center [932, 115] width 99 height 40
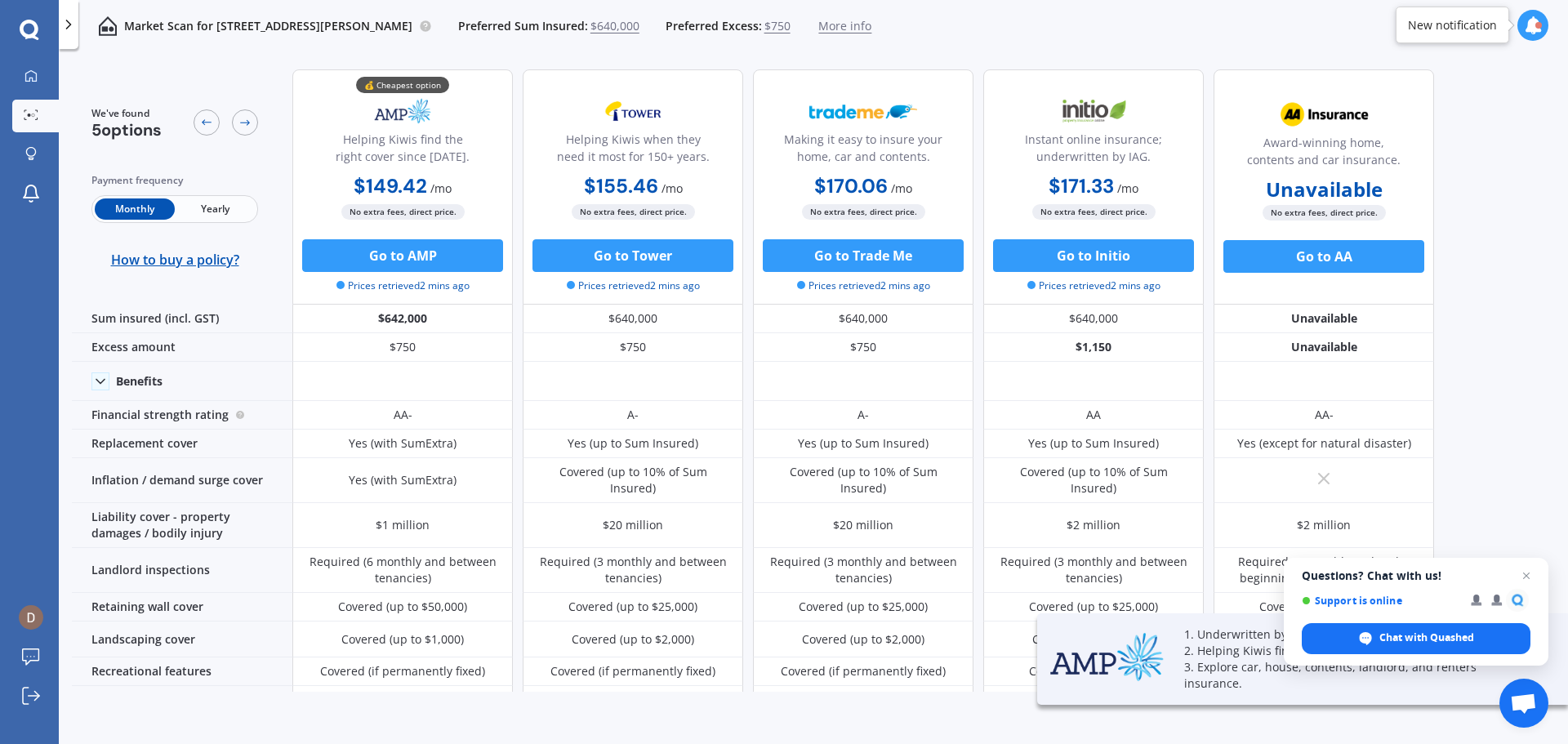
click at [223, 194] on div "Payment frequency Monthly Yearly How to buy a policy?" at bounding box center [174, 220] width 166 height 96
click at [220, 200] on span "Yearly" at bounding box center [214, 209] width 80 height 22
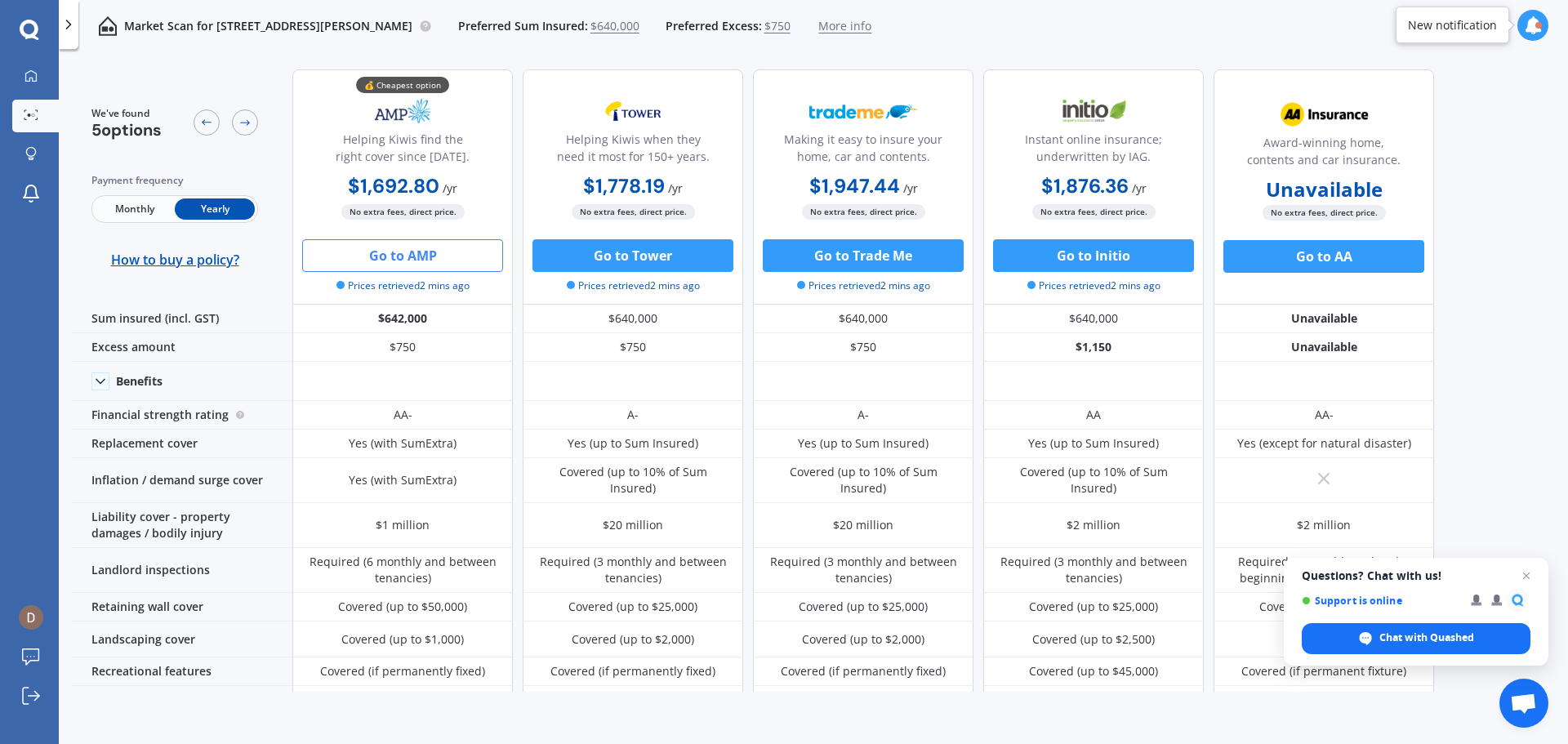
click at [450, 259] on button "Go to AMP" at bounding box center [403, 255] width 201 height 33
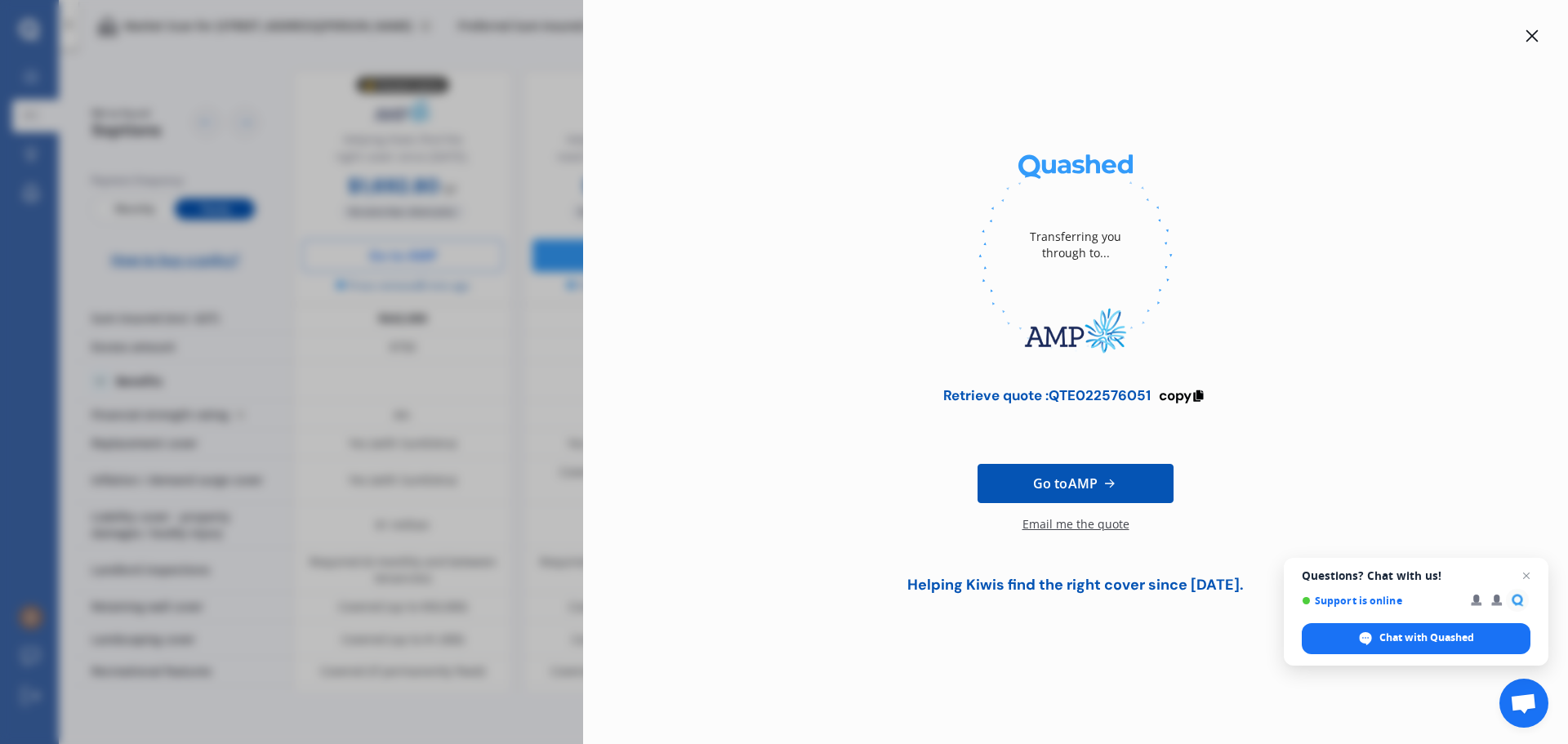
click at [368, 183] on div "Transferring you through to... Retrieve quote : QTE022576051 copy Go to AMP Ema…" at bounding box center [784, 372] width 1568 height 744
click at [403, 134] on div "Transferring you through to... Retrieve quote : QTE022576051 copy Go to AMP Ema…" at bounding box center [784, 372] width 1568 height 744
click at [1523, 580] on span "Close chat" at bounding box center [1528, 577] width 21 height 21
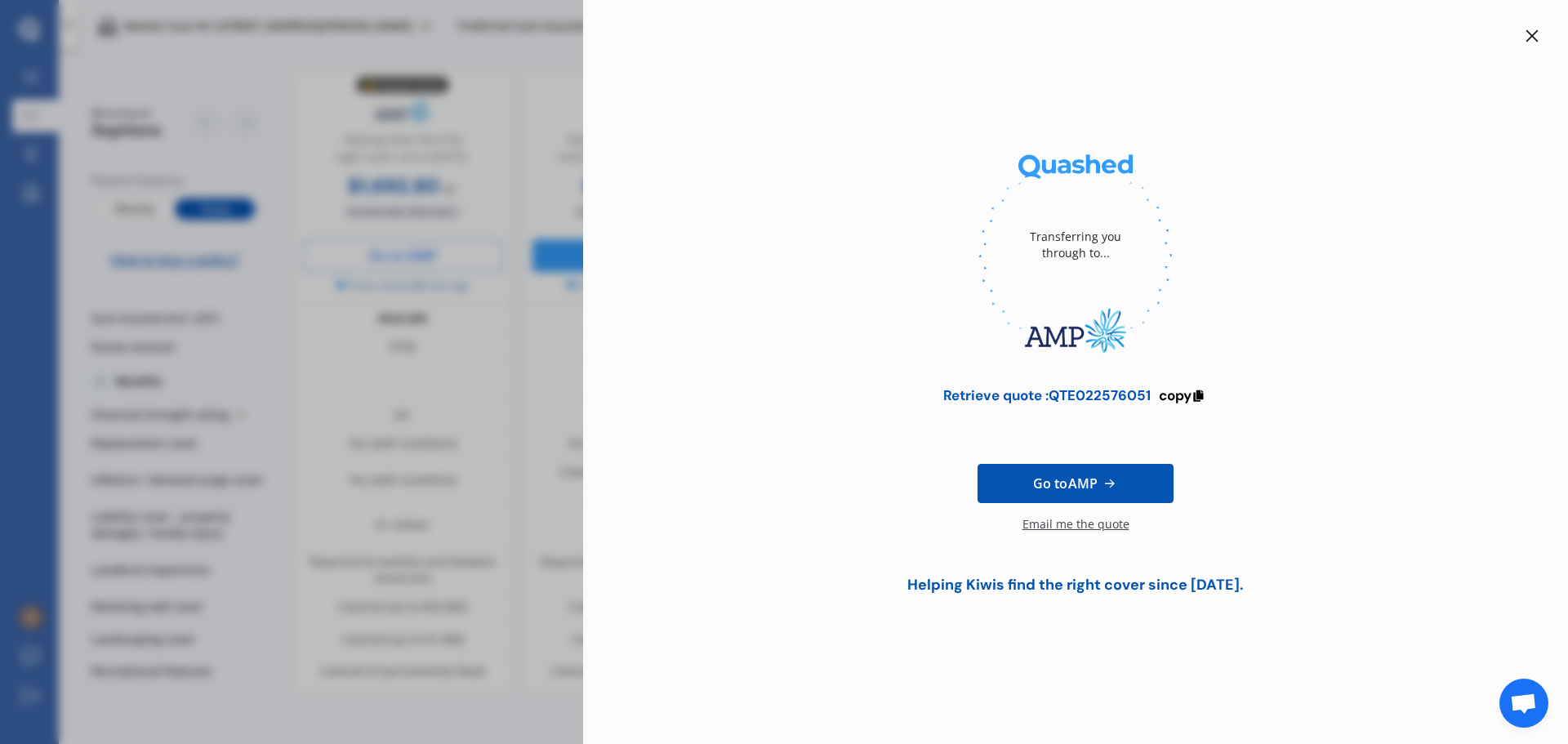
click at [1083, 530] on div "Email me the quote" at bounding box center [1076, 532] width 107 height 33
click at [1529, 34] on icon at bounding box center [1532, 36] width 13 height 13
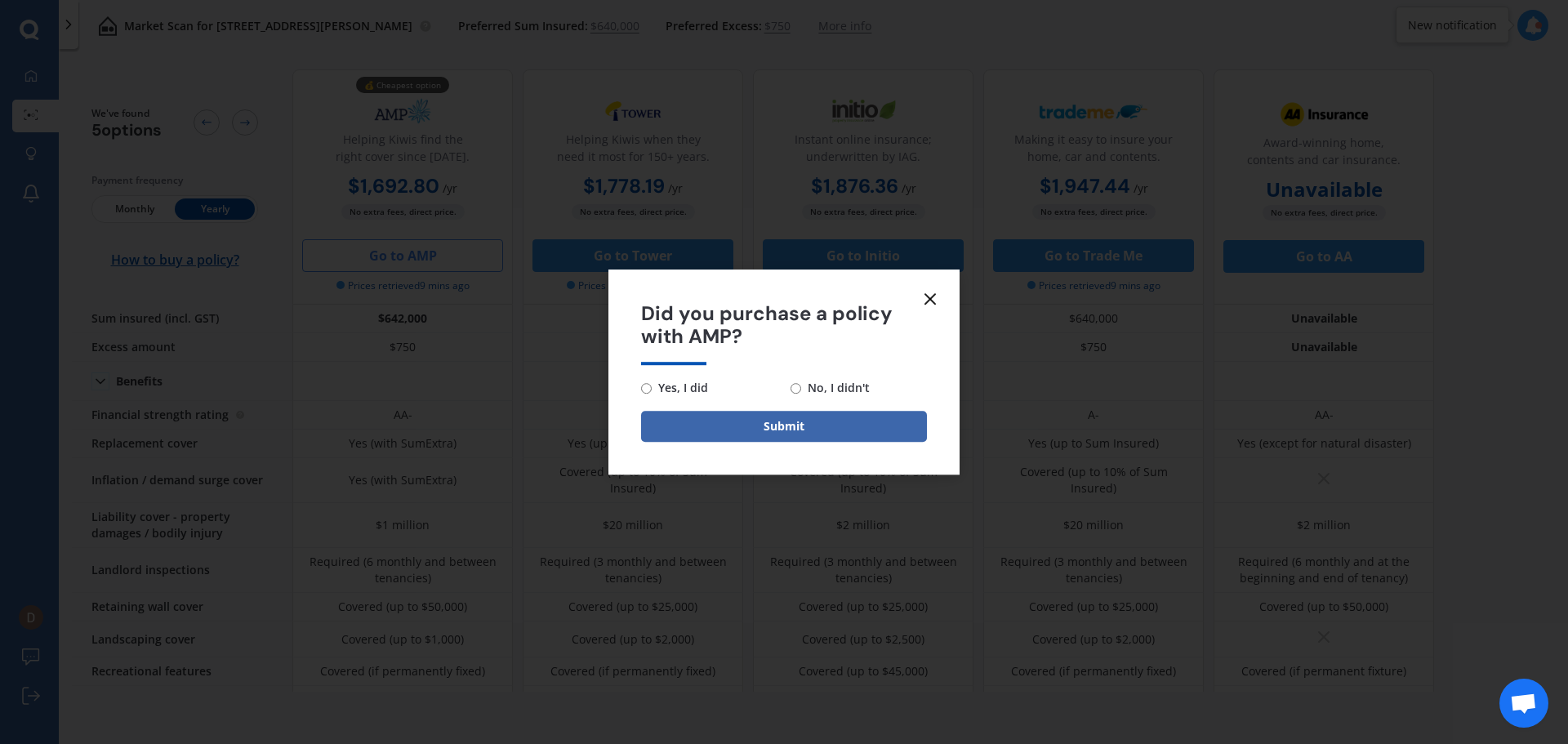
click at [925, 301] on icon at bounding box center [930, 298] width 20 height 20
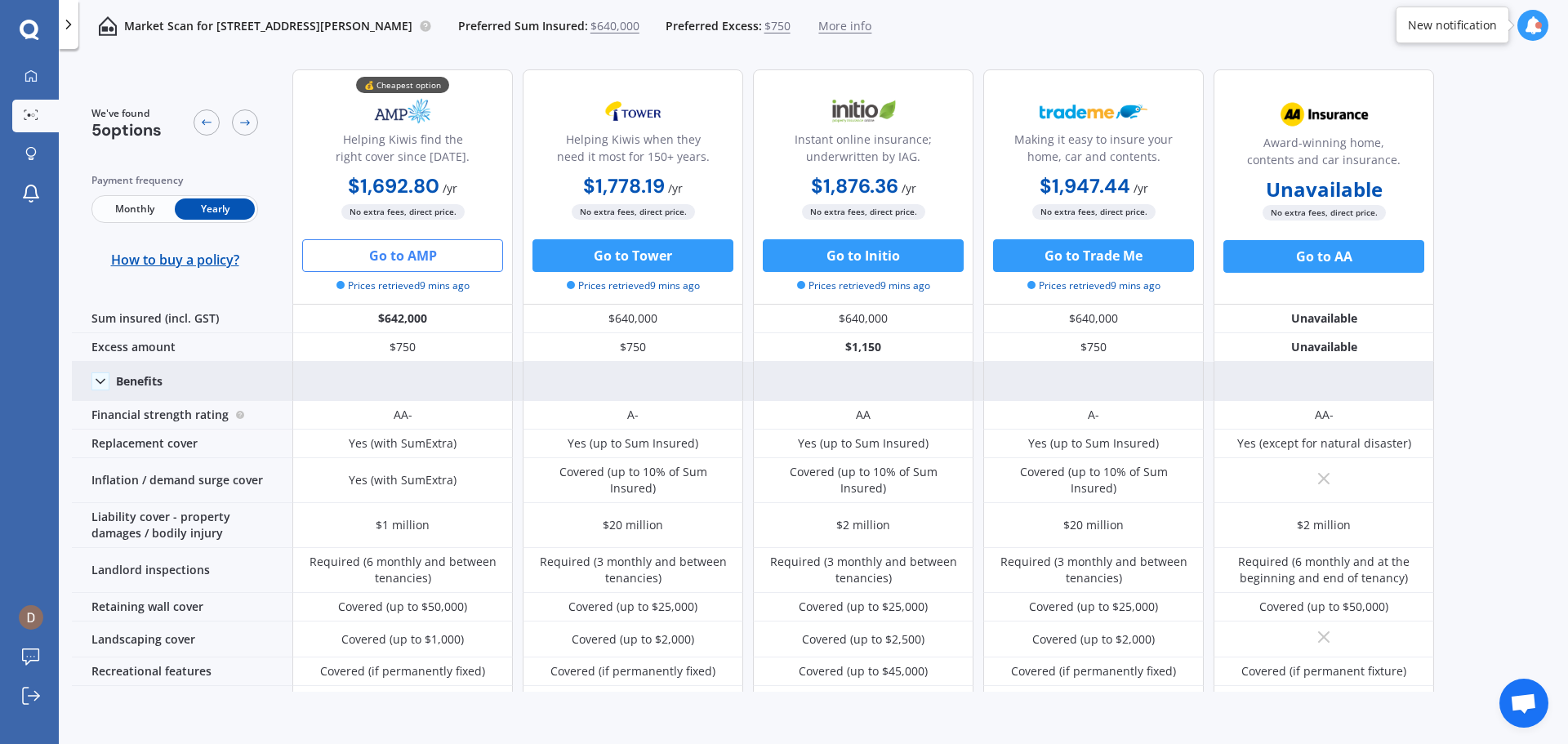
click at [109, 381] on div "Benefits" at bounding box center [182, 382] width 220 height 40
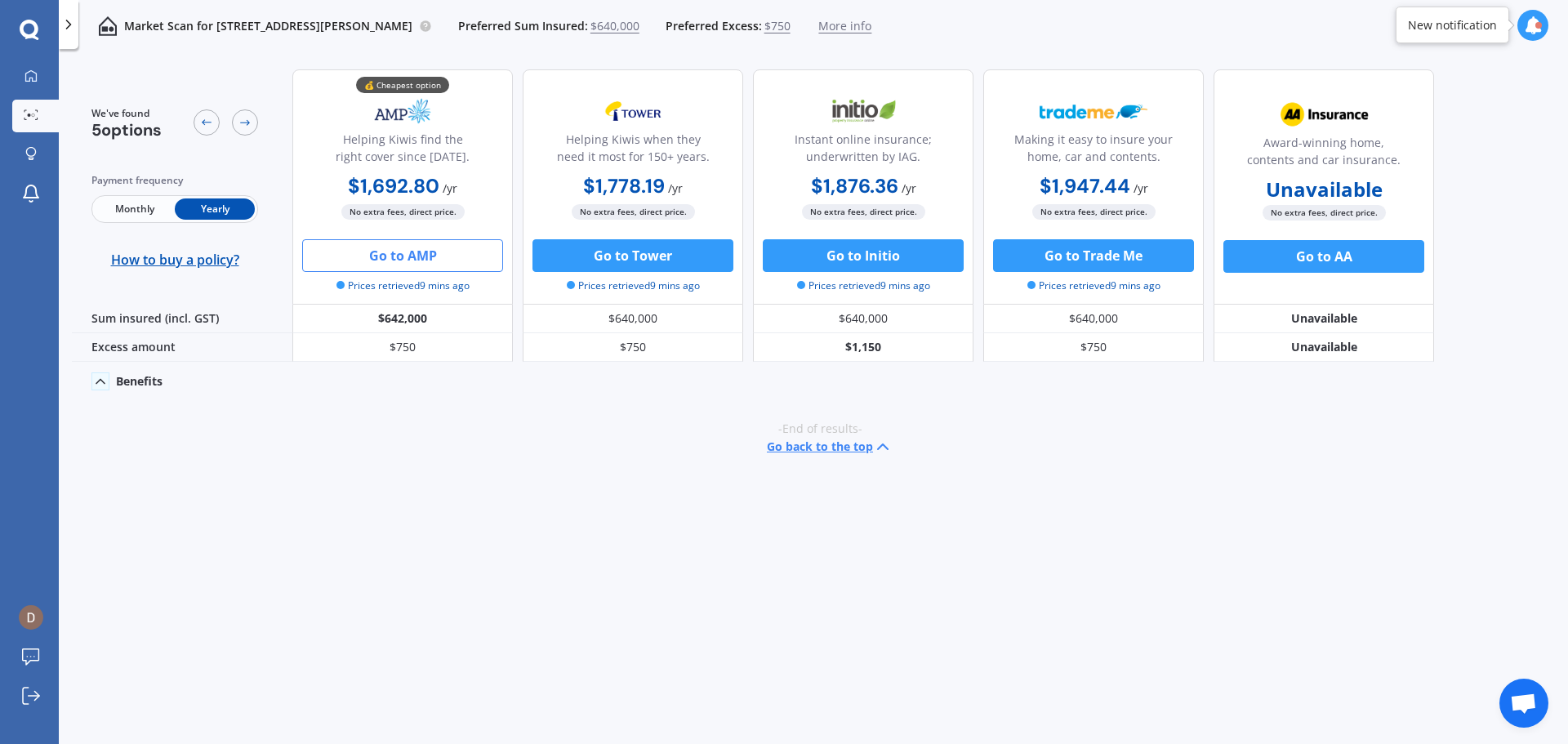
click at [100, 381] on polyline at bounding box center [100, 382] width 8 height 4
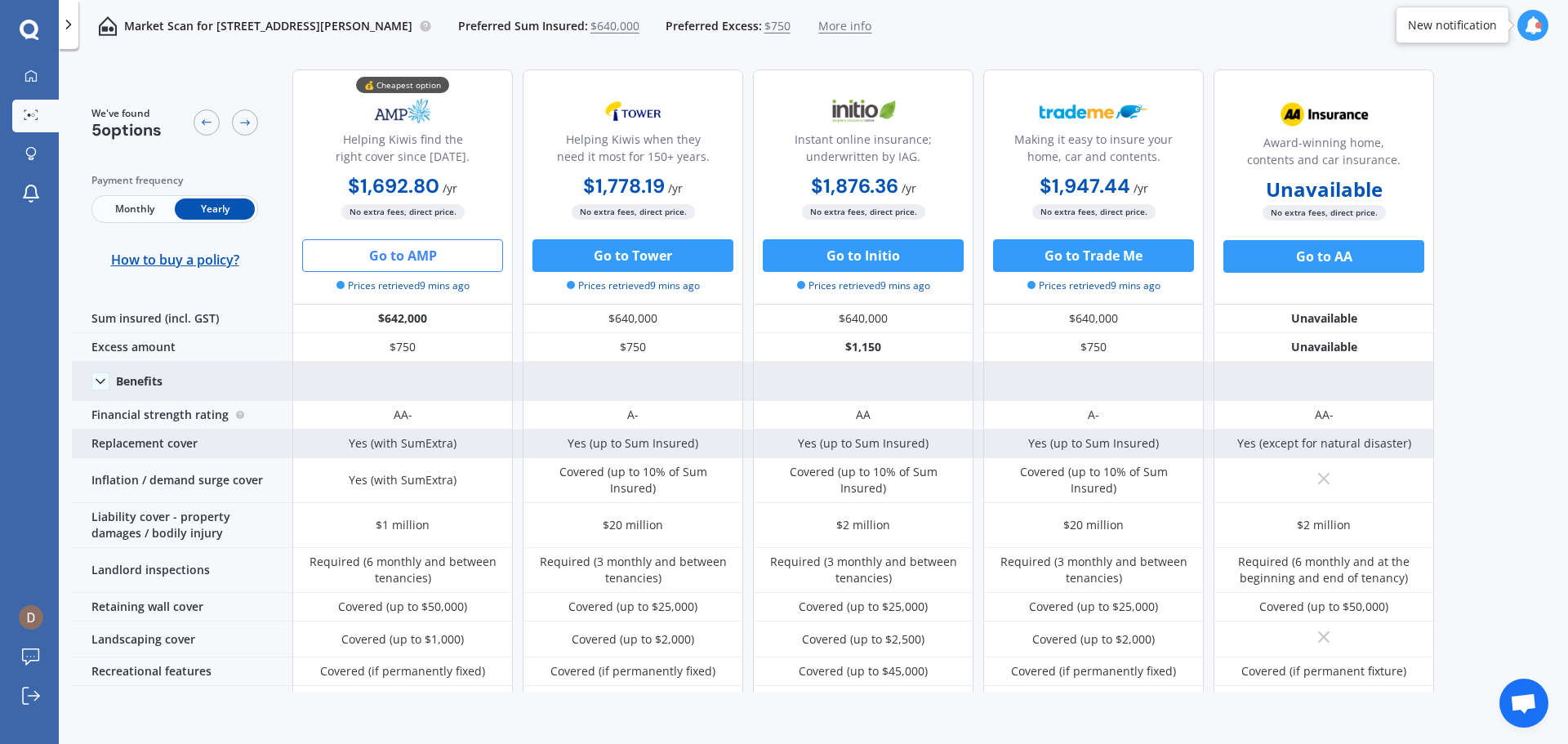
scroll to position [82, 0]
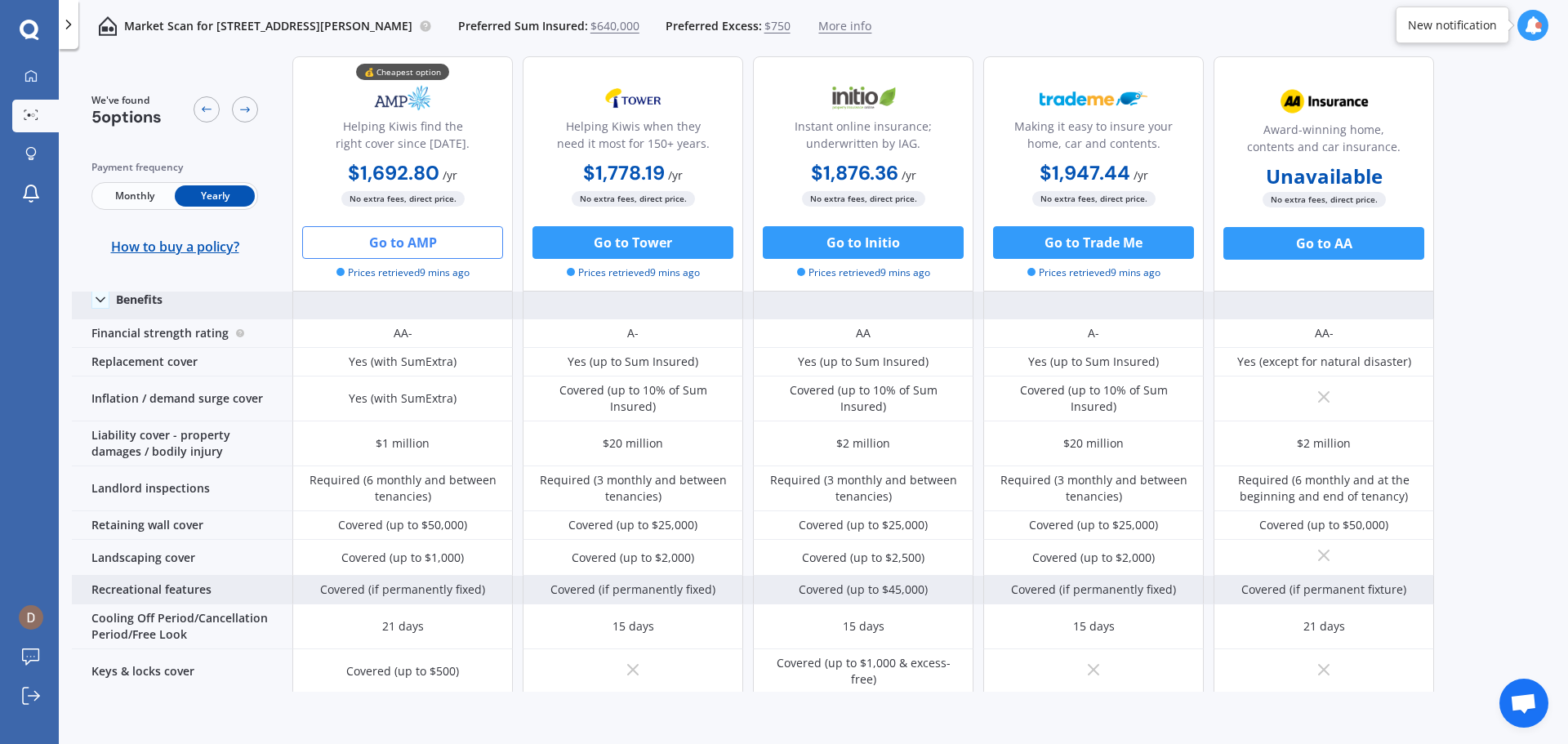
click at [413, 581] on div "Covered (if permanently fixed)" at bounding box center [402, 589] width 165 height 16
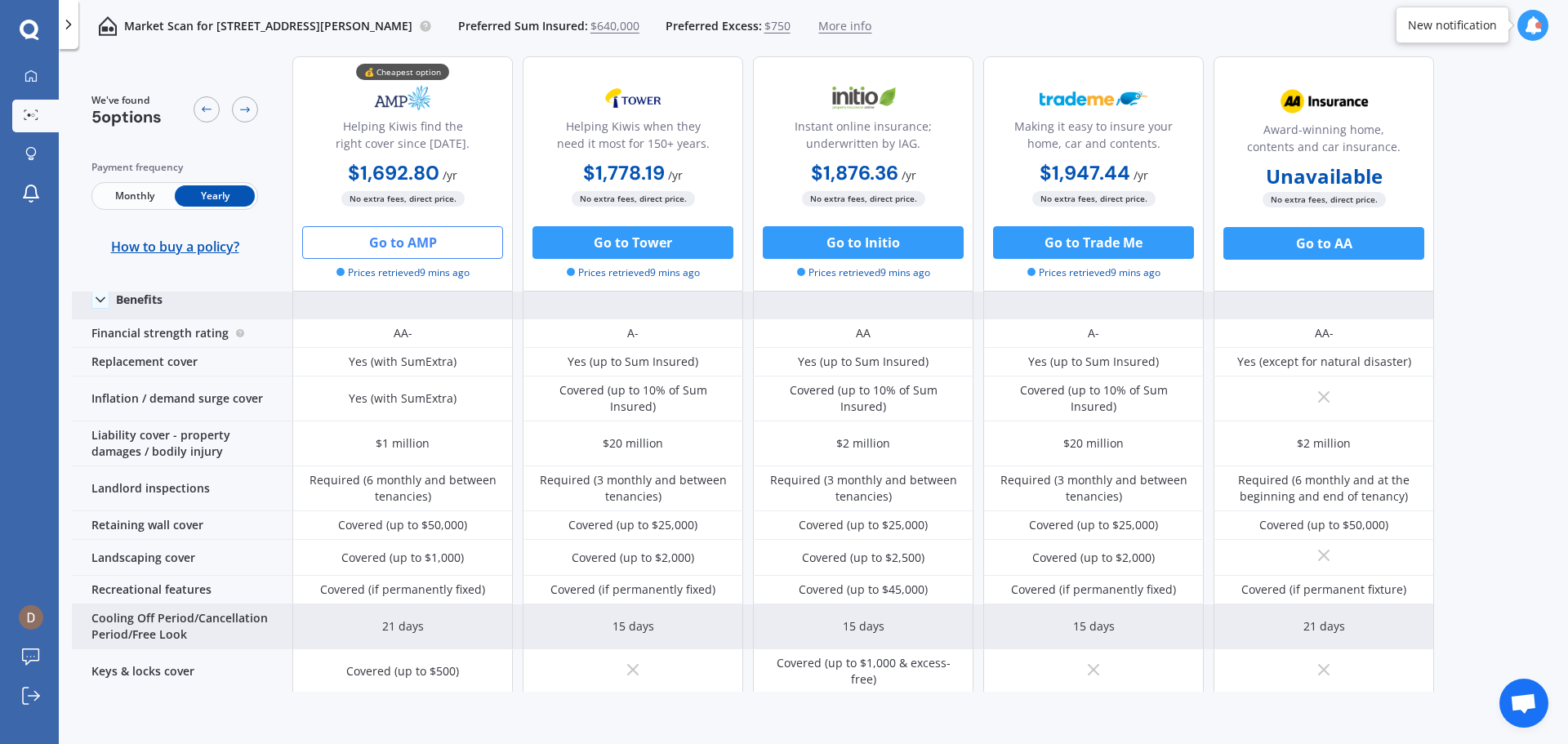
click at [376, 605] on div "21 days" at bounding box center [403, 627] width 220 height 45
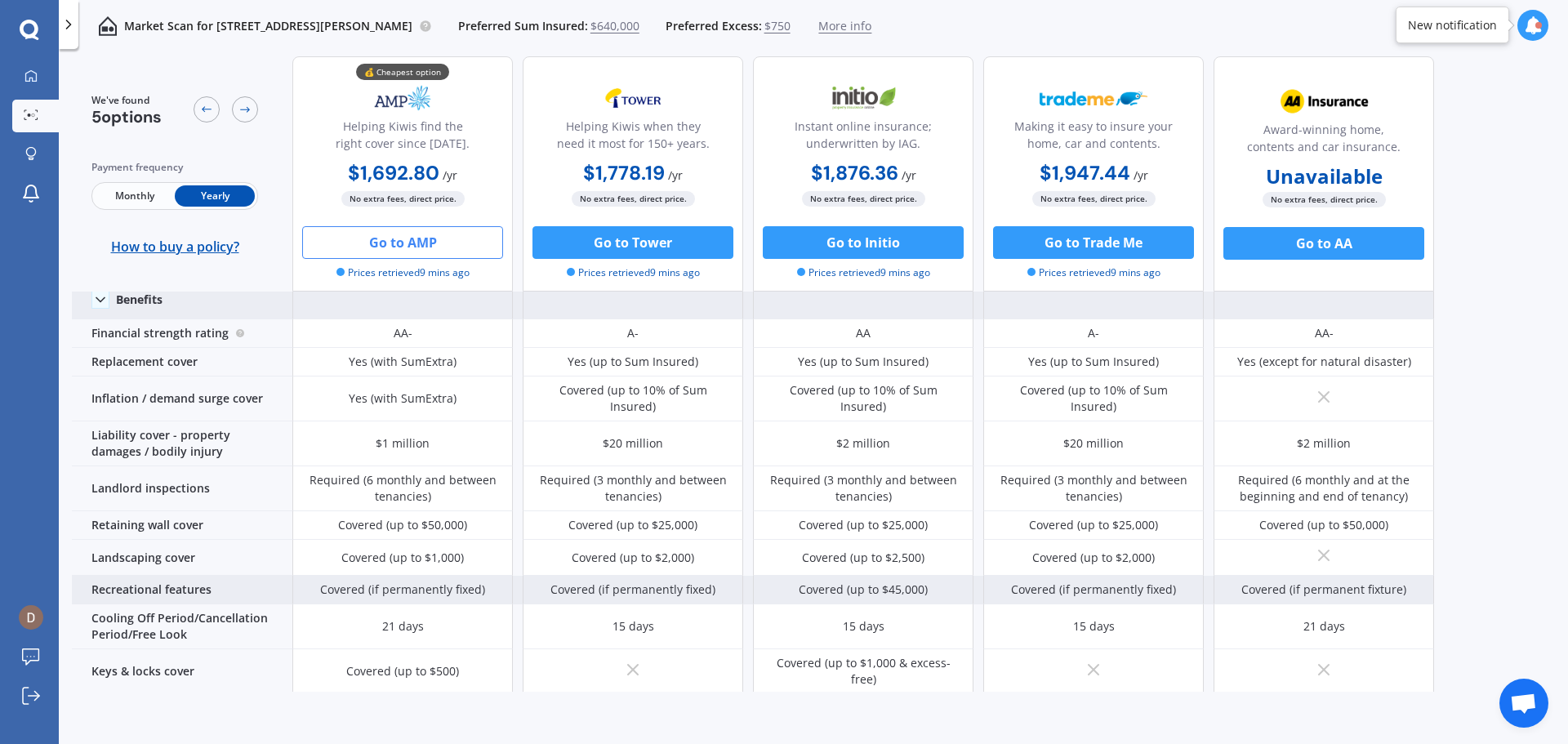
scroll to position [164, 0]
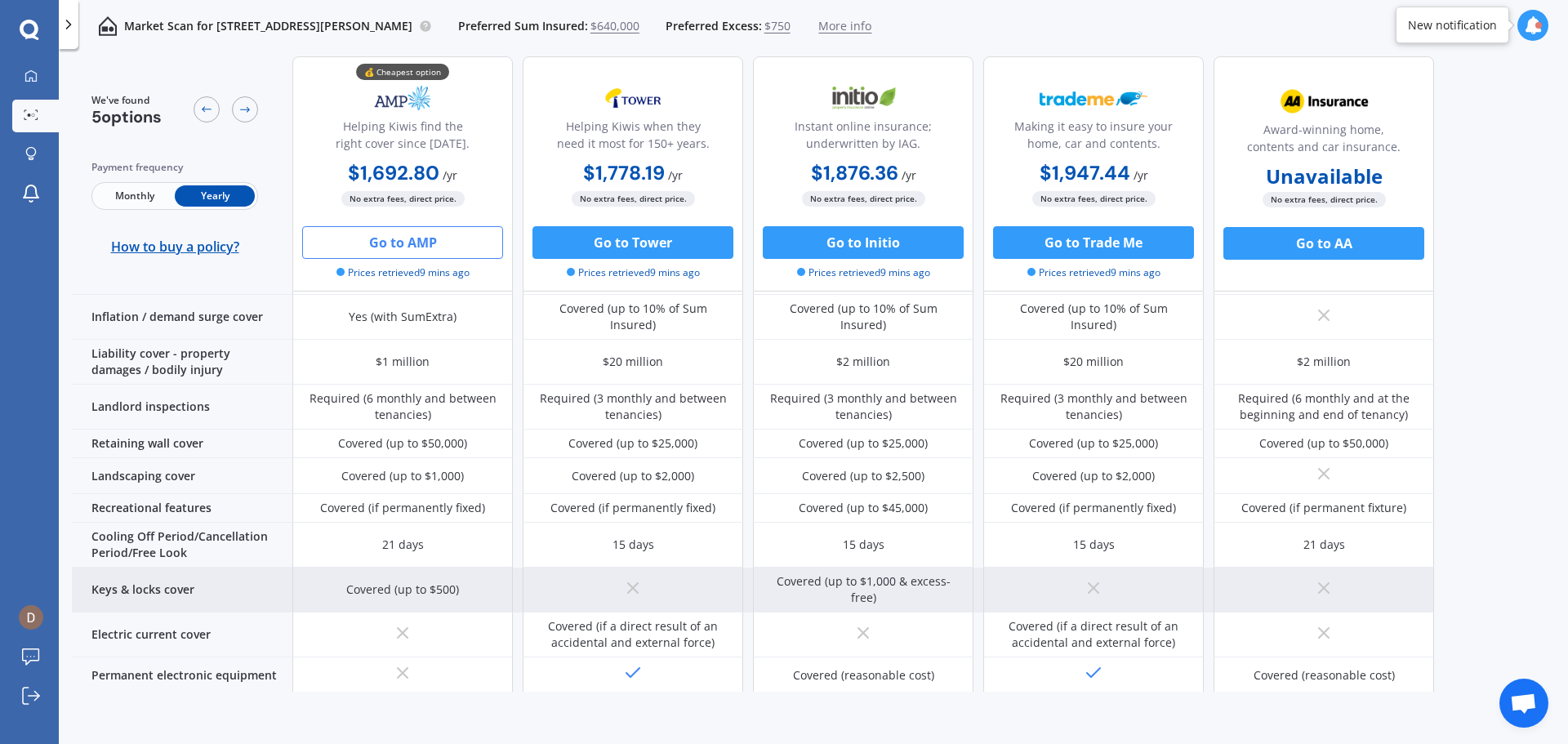
click at [402, 582] on div "Covered (up to $500)" at bounding box center [403, 589] width 113 height 16
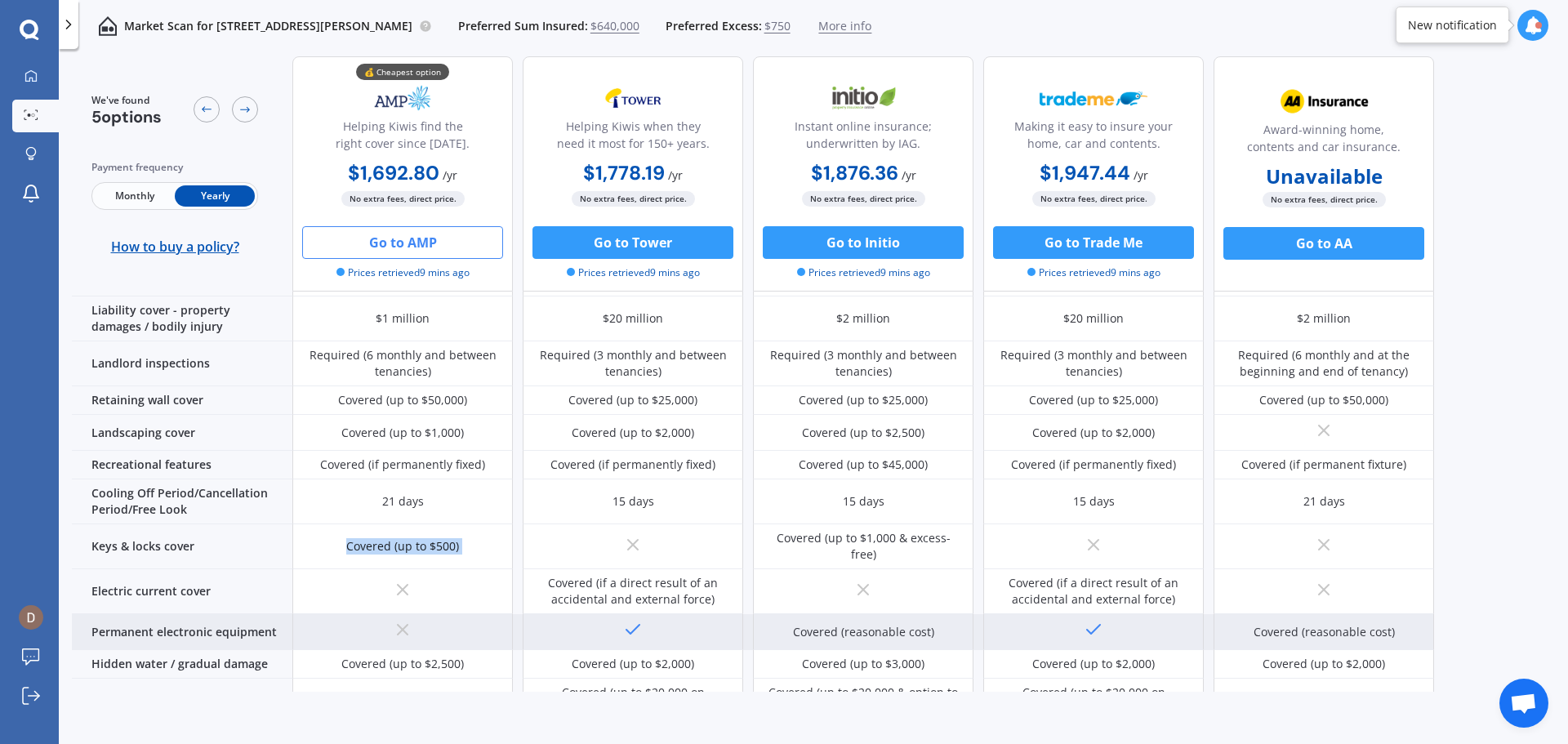
scroll to position [245, 0]
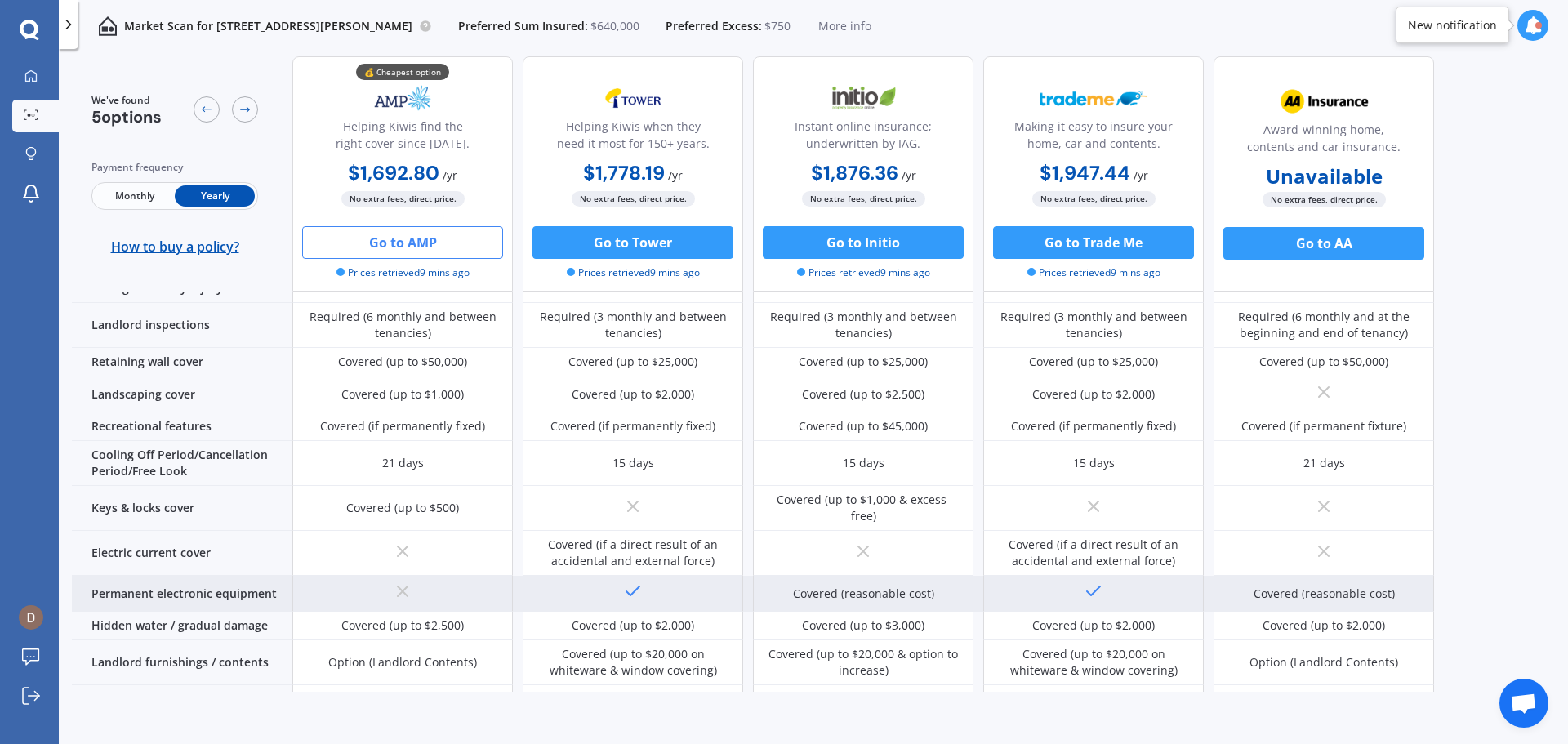
click at [395, 582] on icon at bounding box center [403, 591] width 20 height 20
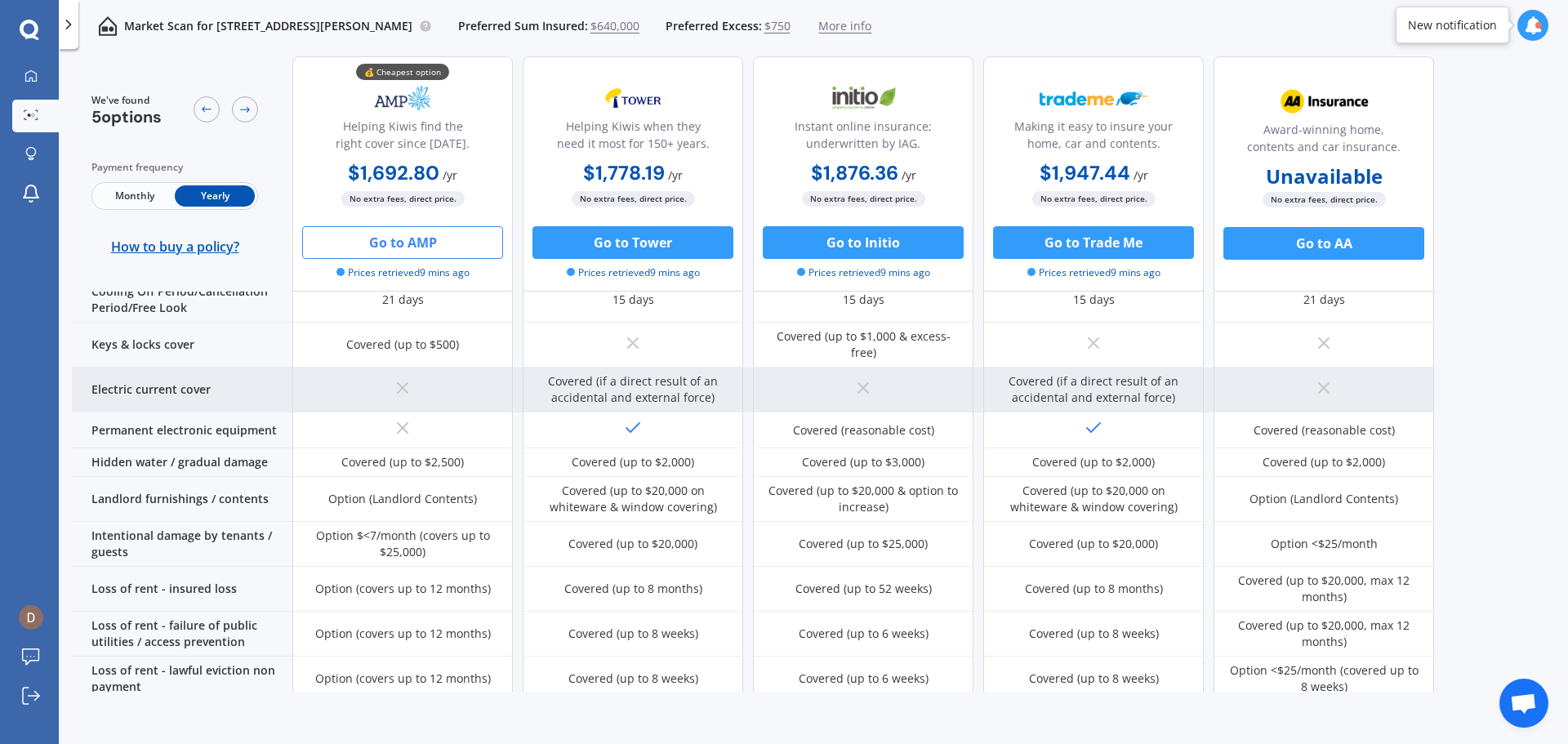
scroll to position [490, 0]
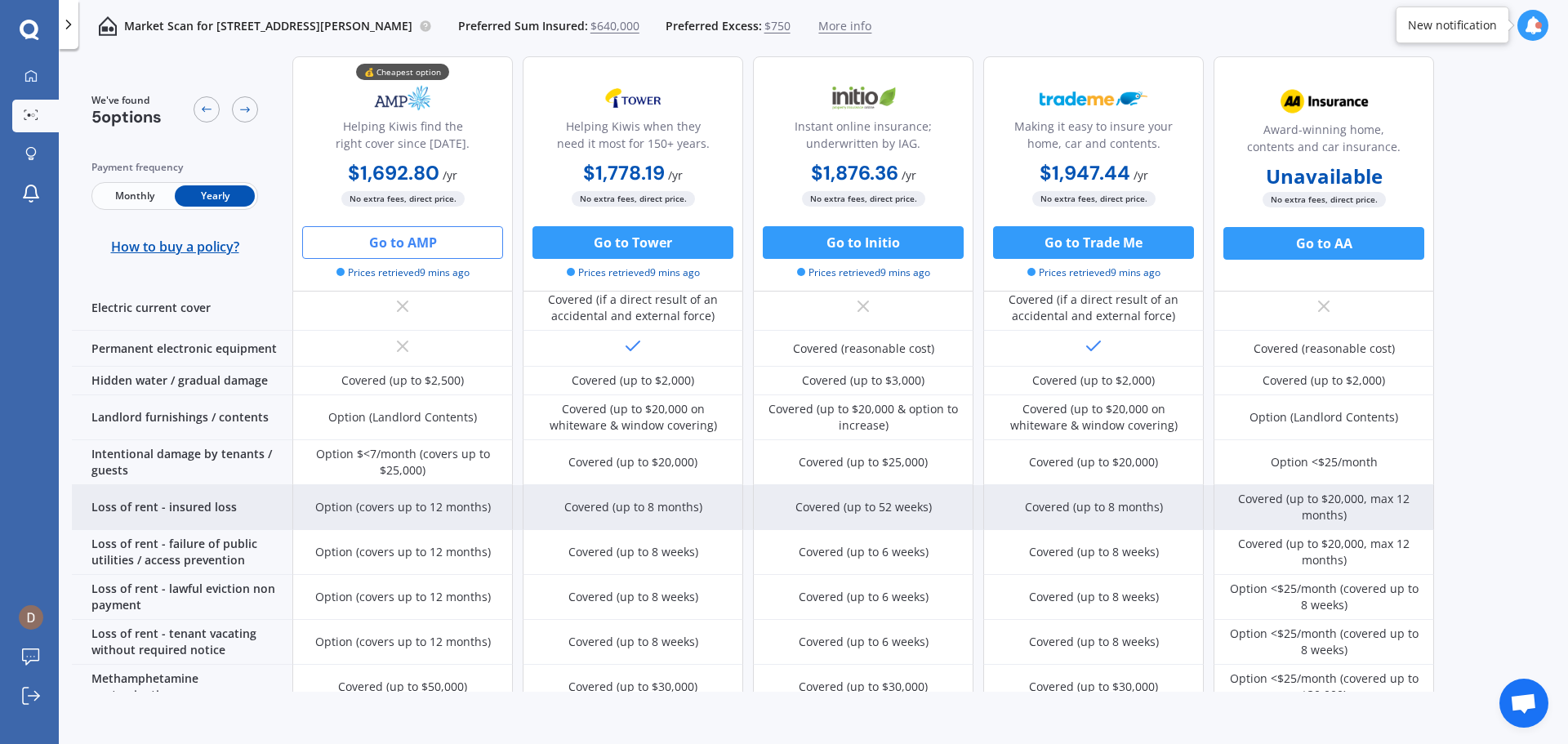
click at [344, 499] on div "Option (covers up to 12 months)" at bounding box center [403, 508] width 220 height 45
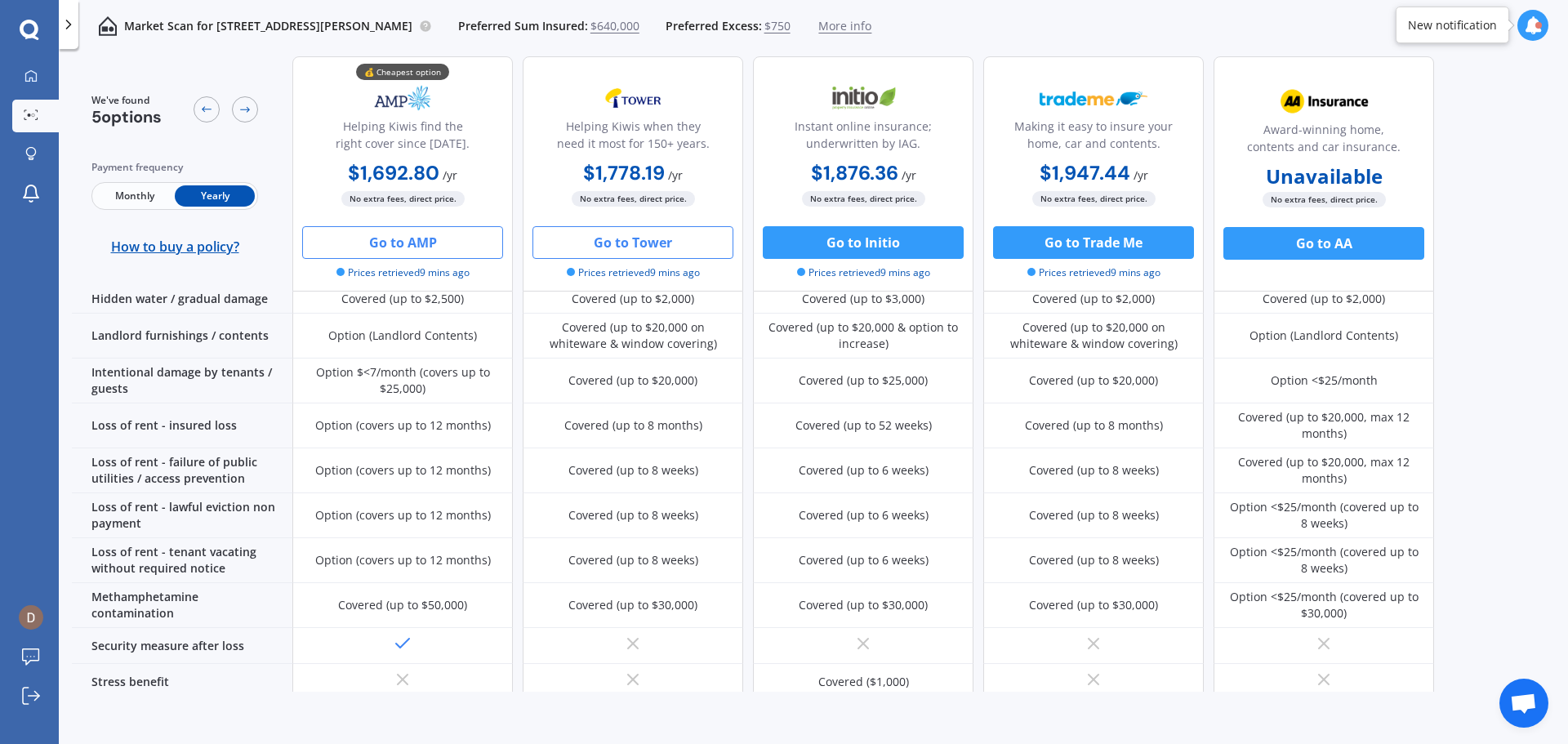
click at [683, 244] on button "Go to Tower" at bounding box center [633, 243] width 201 height 33
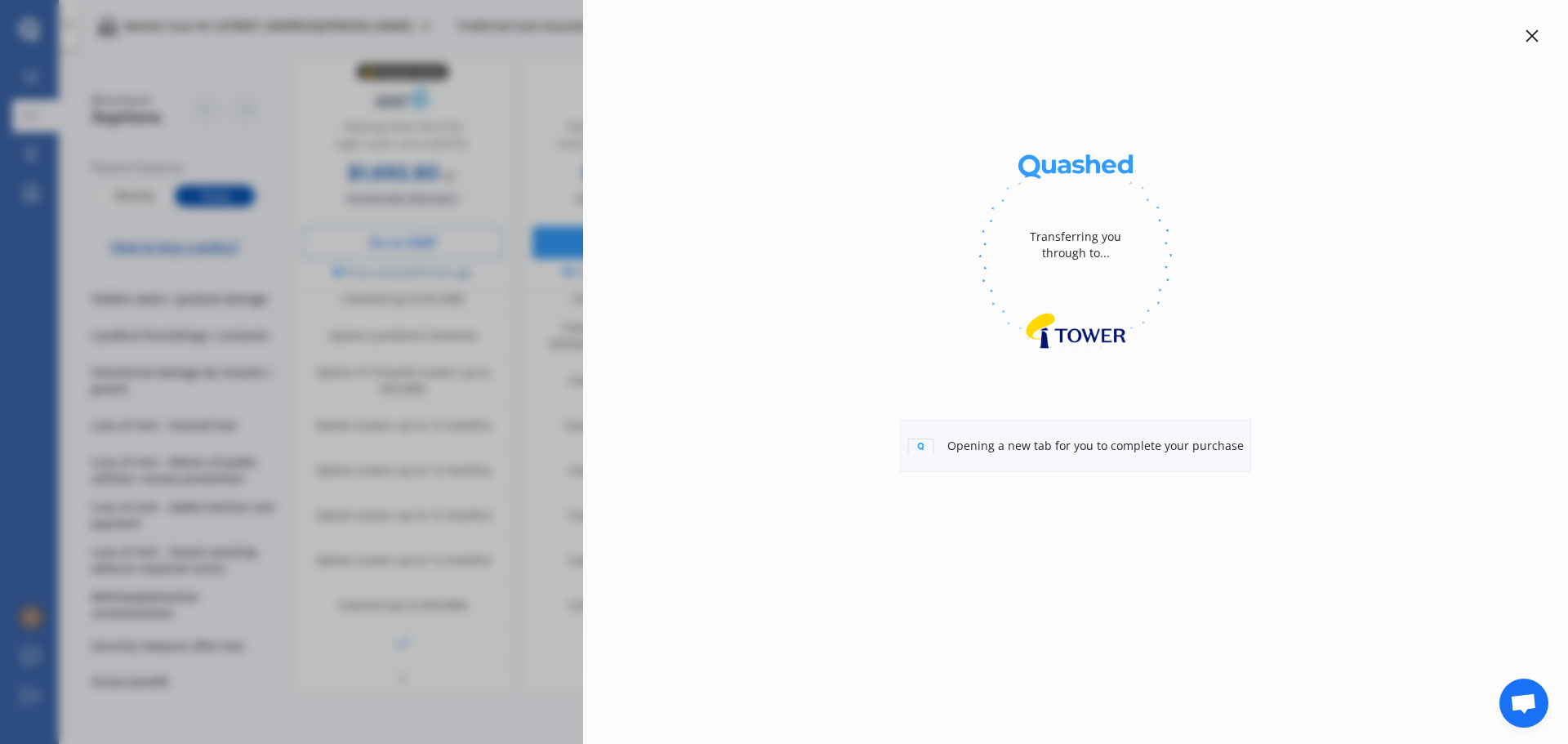
click at [410, 181] on div "Transferring you through to... Opening a new tab for you to complete your purch…" at bounding box center [784, 372] width 1568 height 744
click at [401, 234] on div "Transferring you through to... Opening a new tab for you to complete your purch…" at bounding box center [784, 372] width 1568 height 744
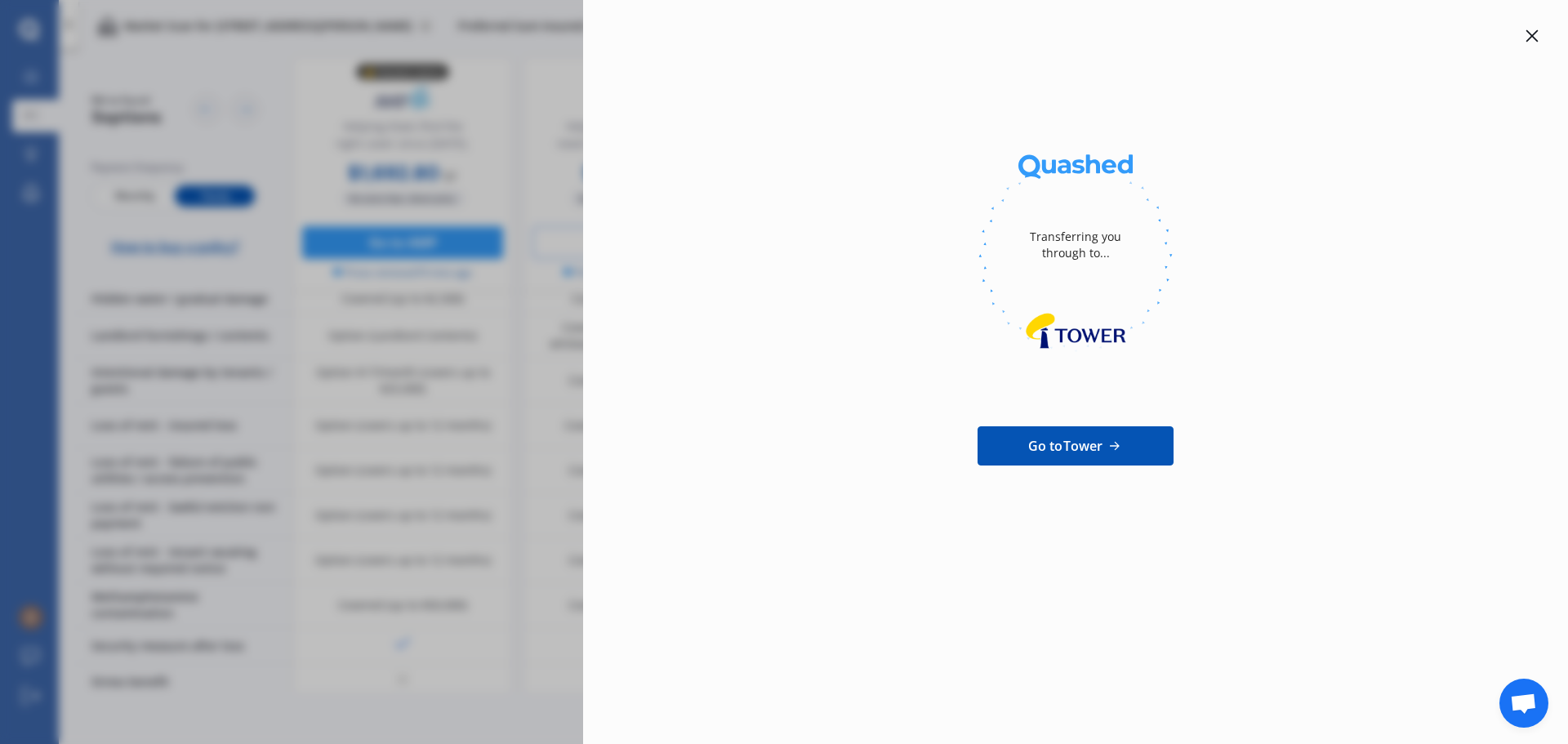
click at [504, 142] on div "Transferring you through to... Go to Tower" at bounding box center [784, 372] width 1568 height 744
click at [1526, 34] on icon at bounding box center [1532, 36] width 13 height 13
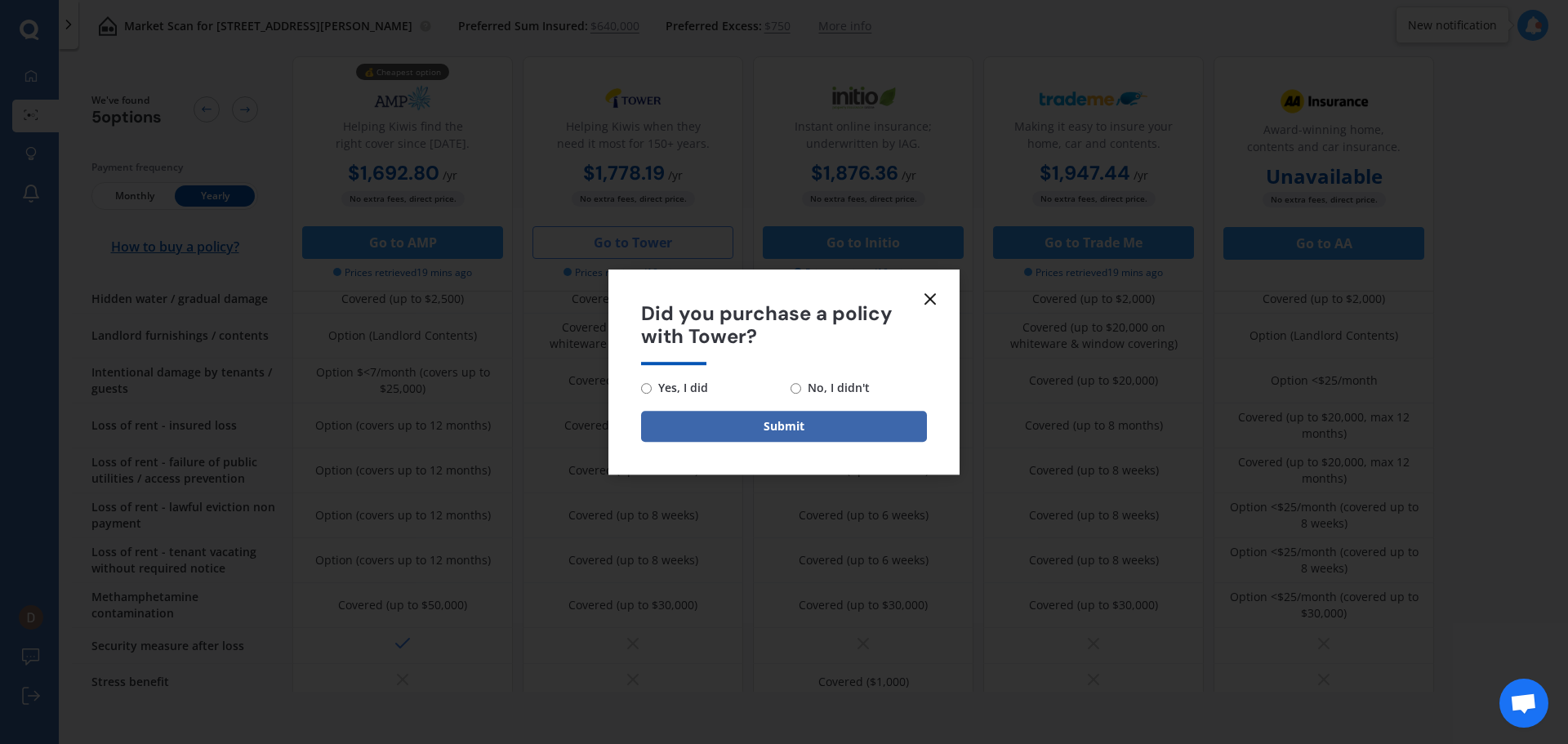
click at [935, 295] on icon at bounding box center [930, 298] width 20 height 20
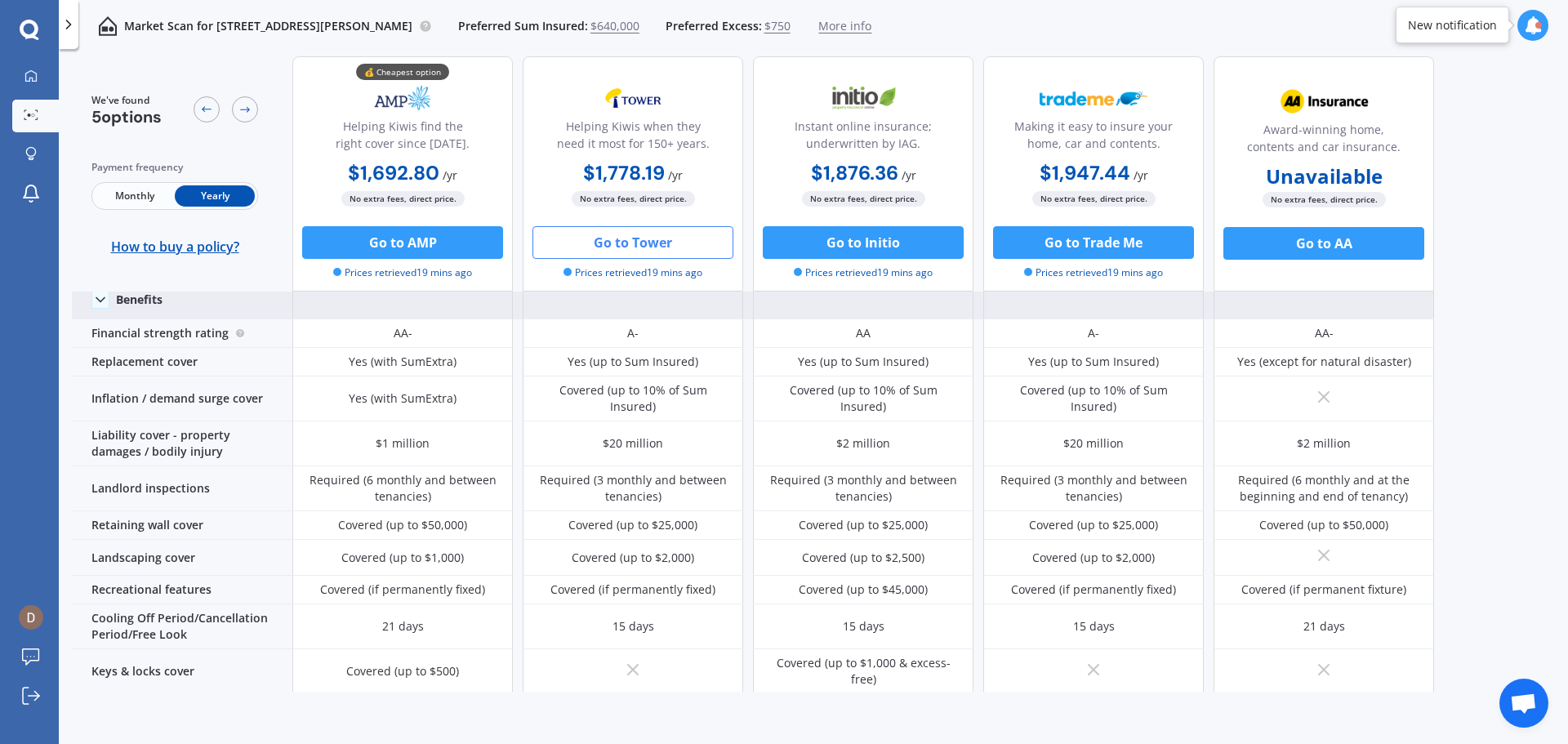
scroll to position [0, 0]
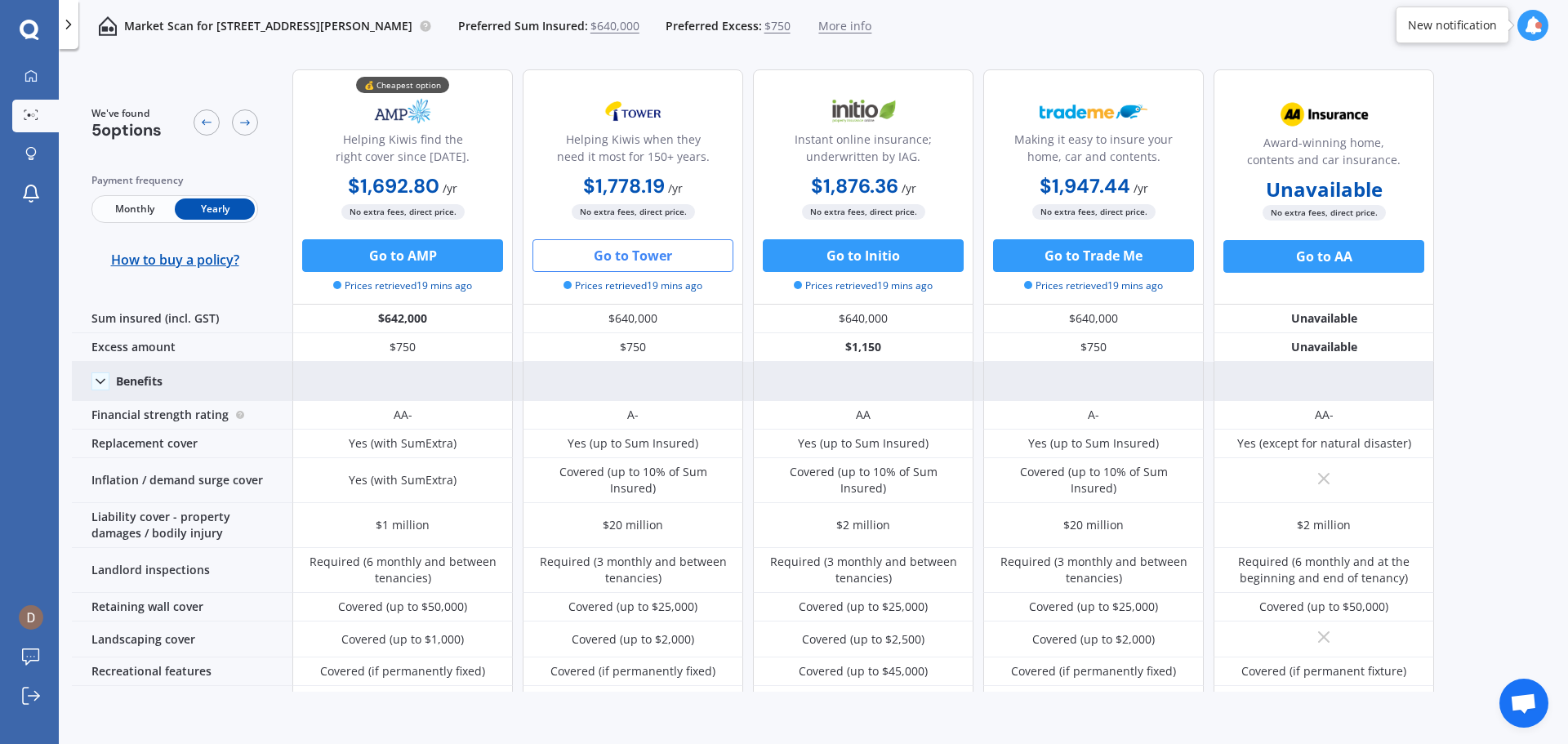
click at [668, 256] on button "Go to Tower" at bounding box center [633, 255] width 201 height 33
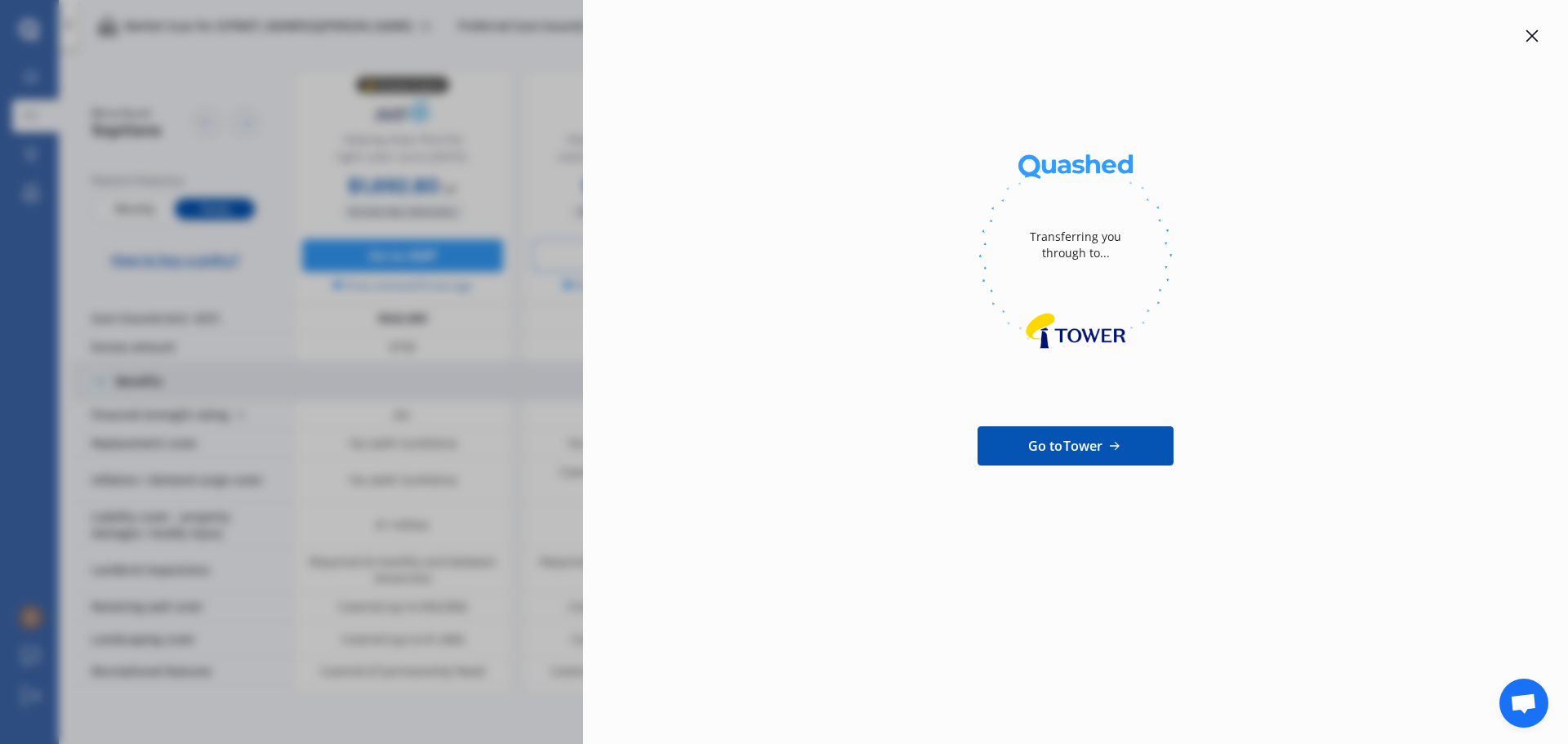
click at [1532, 36] on icon at bounding box center [1532, 36] width 12 height 12
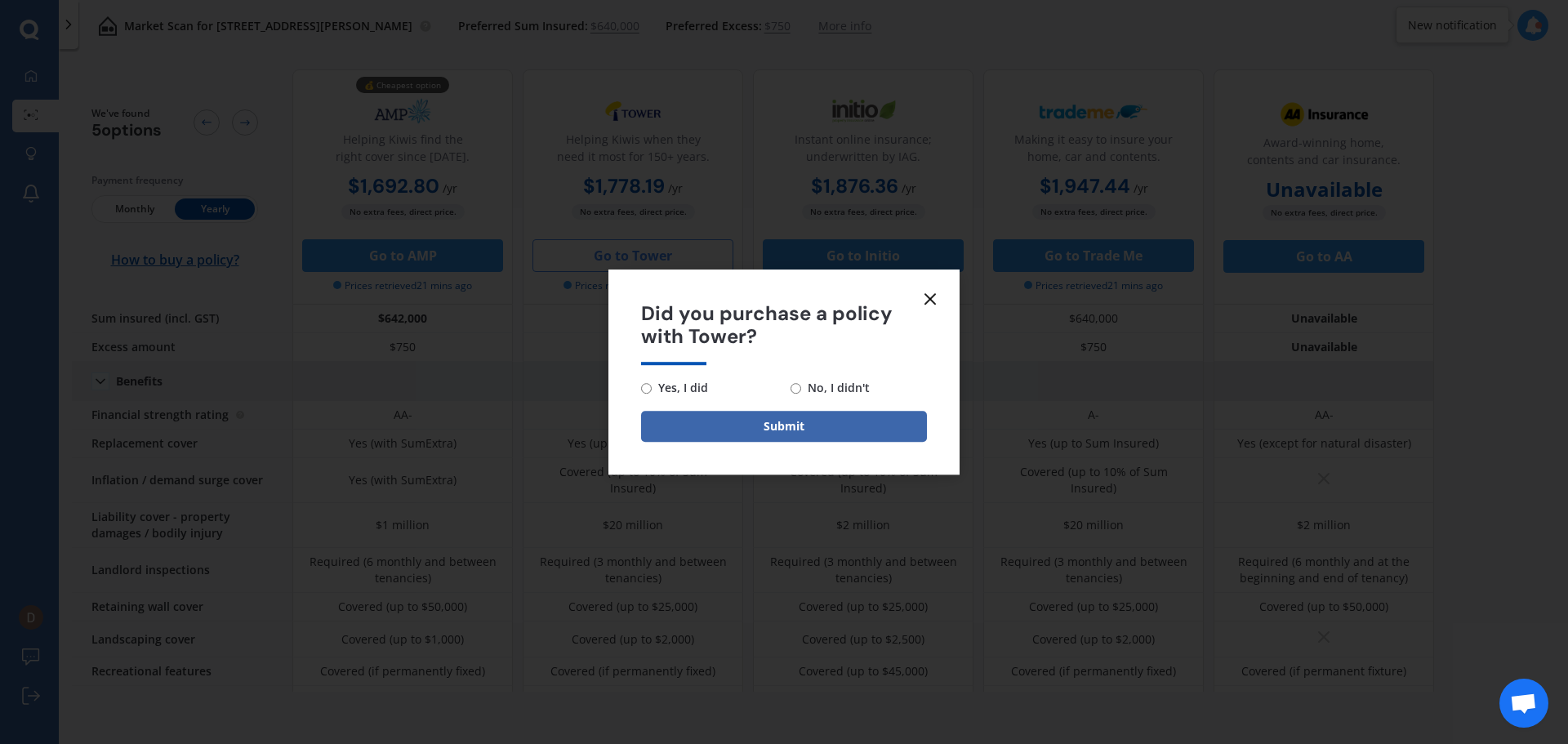
click at [927, 293] on icon at bounding box center [930, 298] width 20 height 20
